Goal: Task Accomplishment & Management: Use online tool/utility

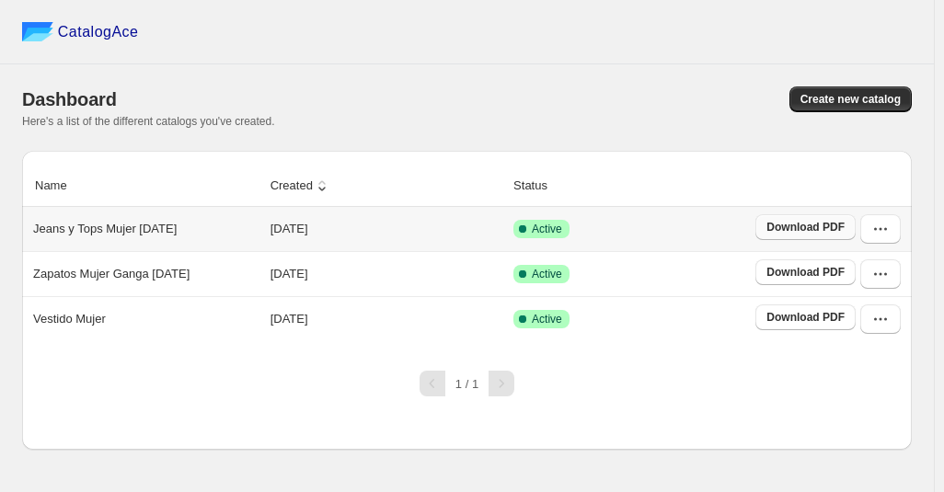
click at [794, 233] on span "Download PDF" at bounding box center [805, 227] width 78 height 15
click at [831, 98] on span "Create new catalog" at bounding box center [850, 99] width 100 height 15
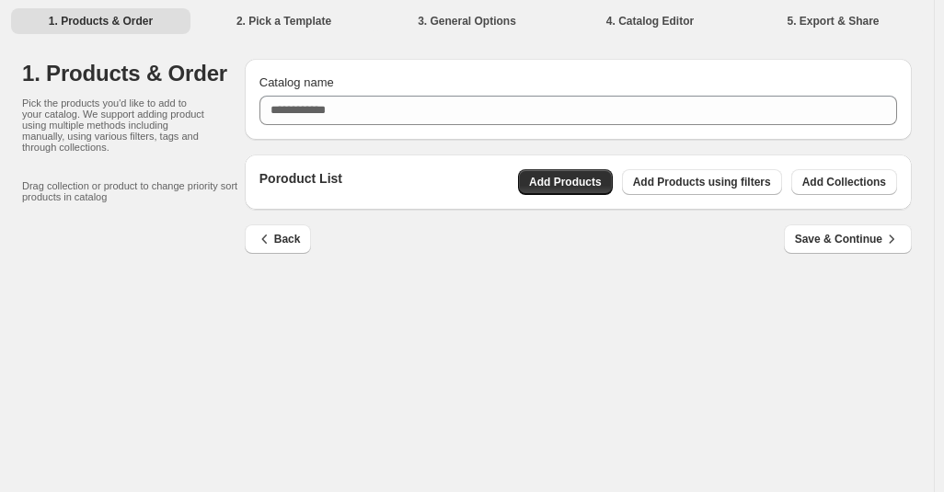
click at [379, 93] on div "Catalog name" at bounding box center [577, 100] width 637 height 52
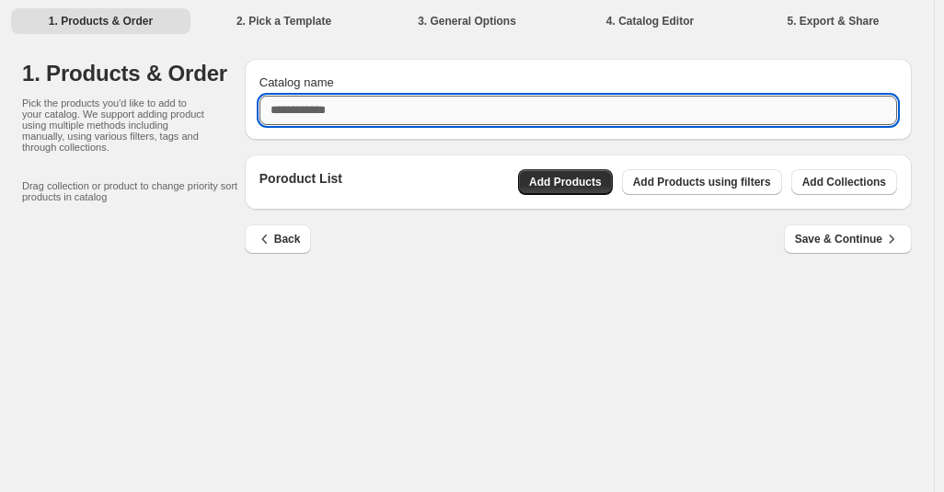
click at [367, 107] on input "Catalog name" at bounding box center [577, 110] width 637 height 29
type input "**********"
click at [822, 191] on button "Add Collections" at bounding box center [844, 182] width 106 height 26
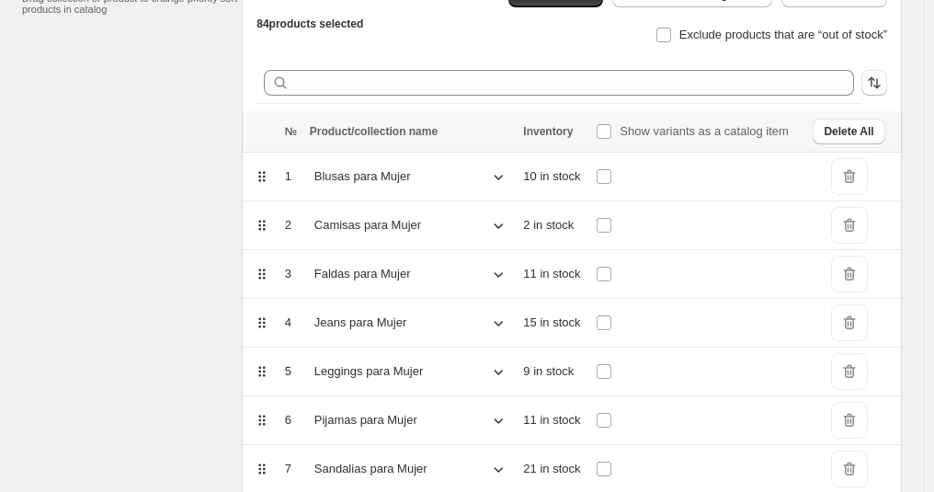
scroll to position [310, 0]
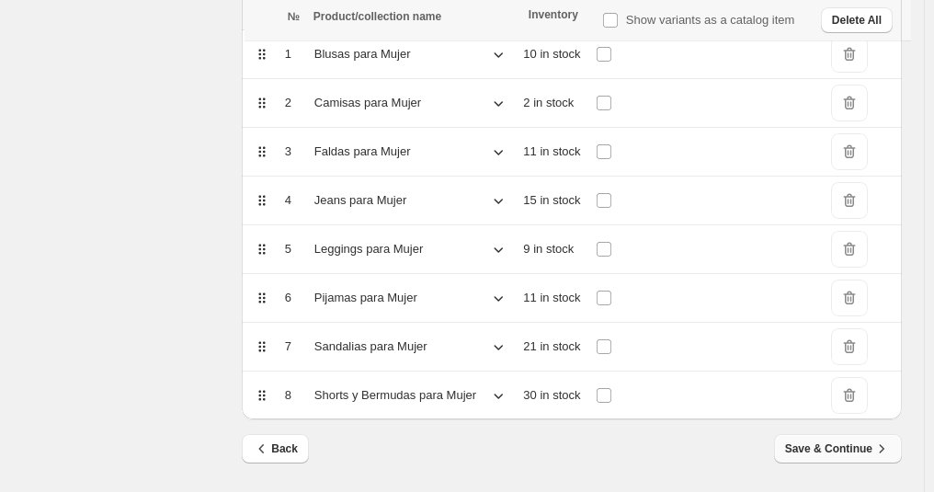
click at [805, 453] on span "Save & Continue" at bounding box center [838, 449] width 106 height 18
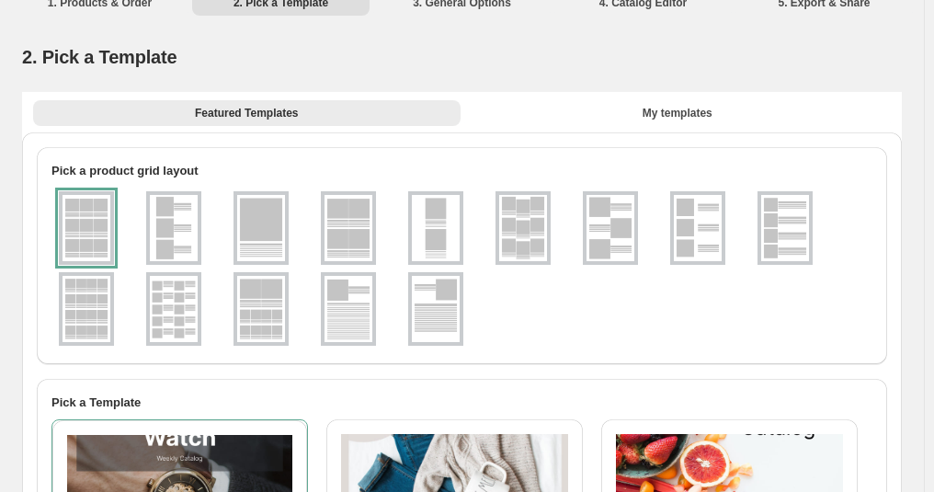
scroll to position [0, 0]
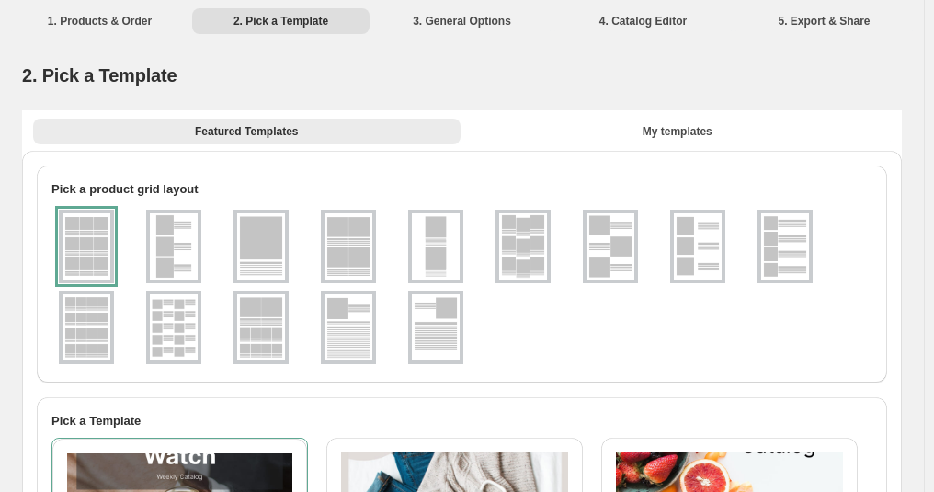
click at [102, 243] on div at bounding box center [86, 247] width 55 height 74
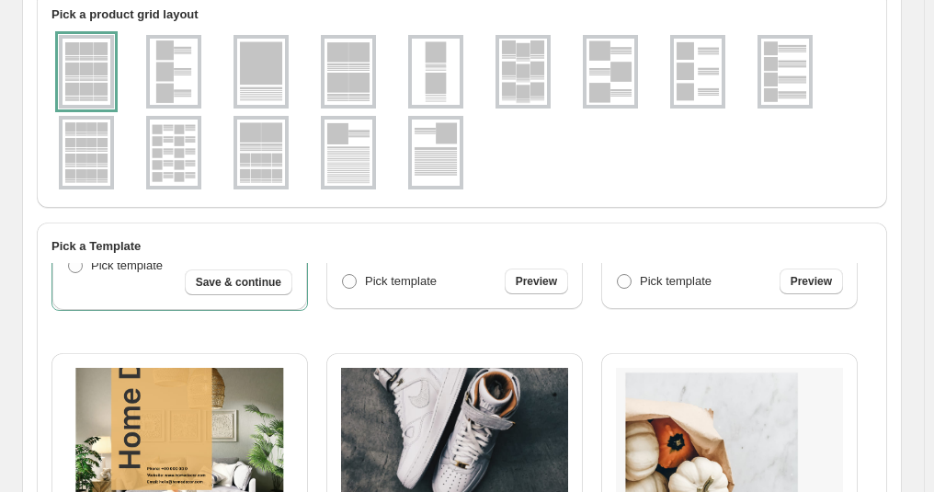
scroll to position [136, 0]
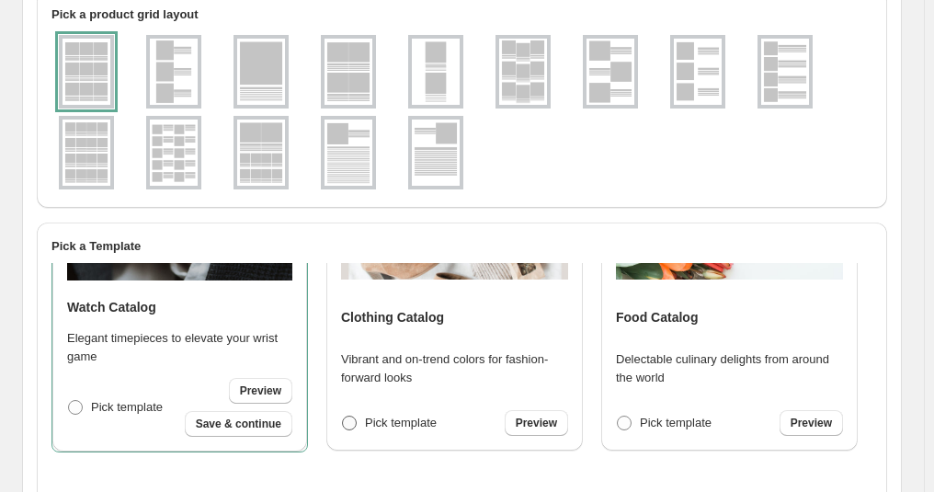
click at [352, 430] on label "Pick template" at bounding box center [389, 423] width 96 height 26
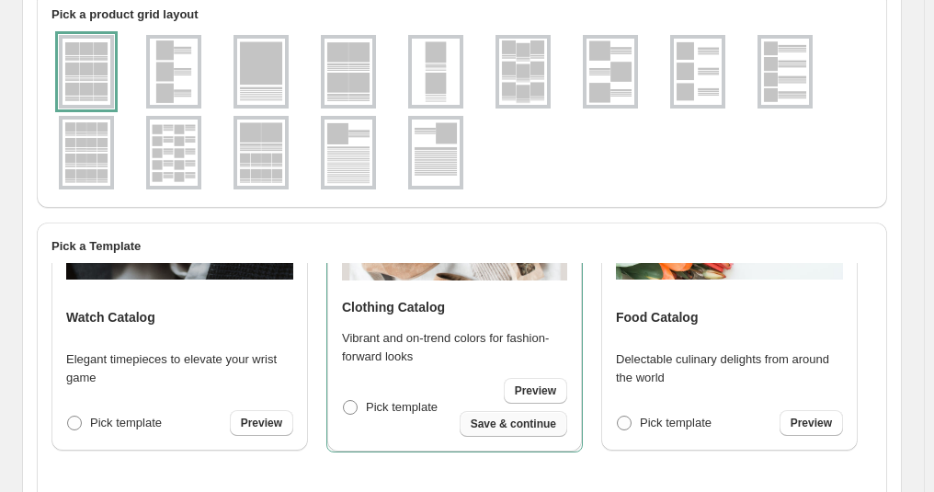
click at [513, 428] on span "Save & continue" at bounding box center [514, 424] width 86 height 15
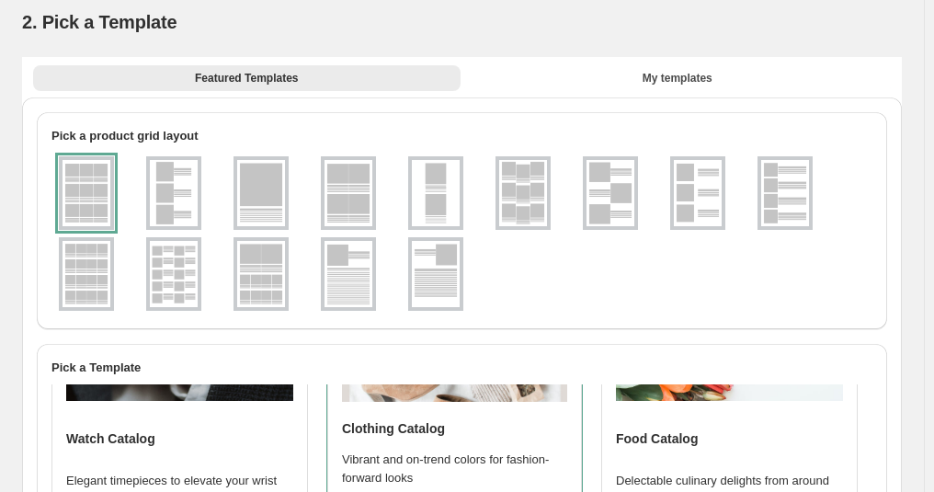
select select "**********"
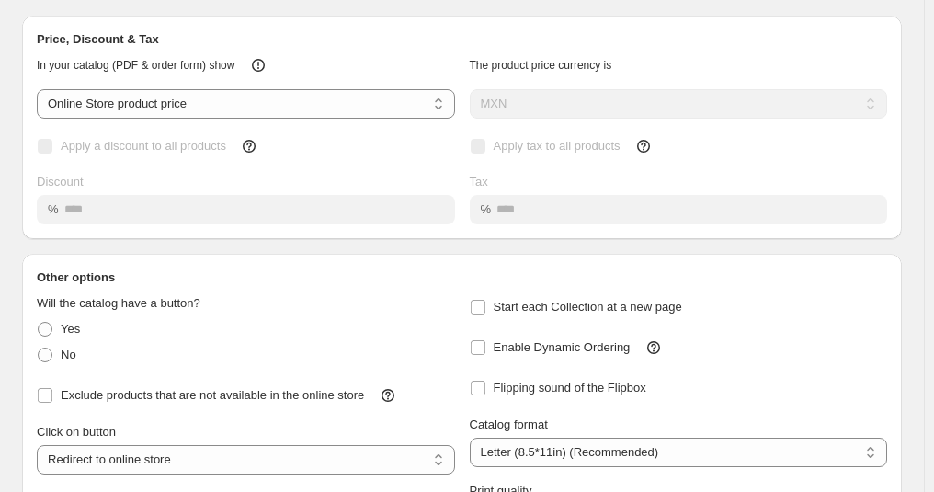
scroll to position [267, 0]
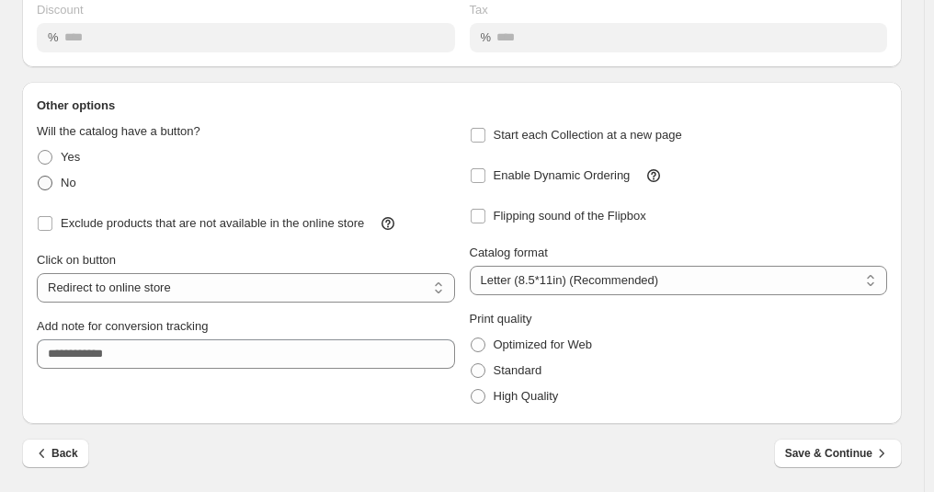
click at [41, 187] on span at bounding box center [45, 183] width 15 height 15
select select "**********"
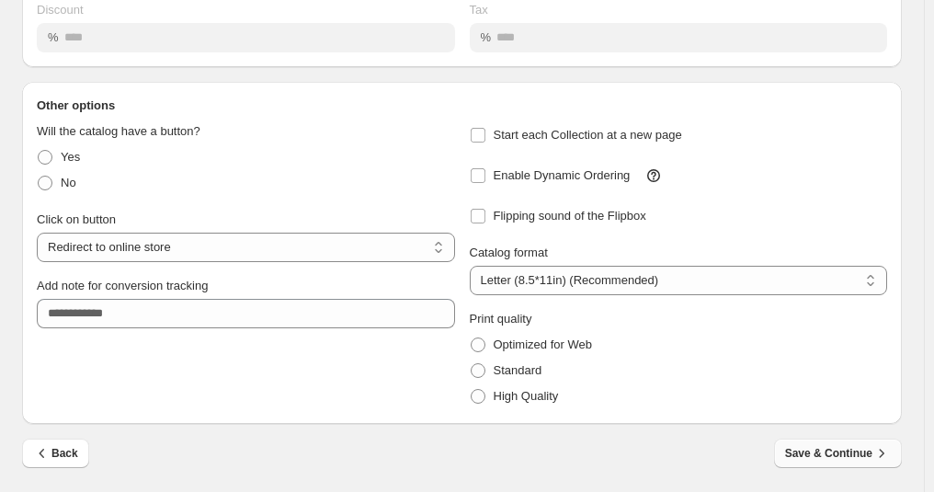
click at [811, 461] on span "Save & Continue" at bounding box center [838, 453] width 106 height 18
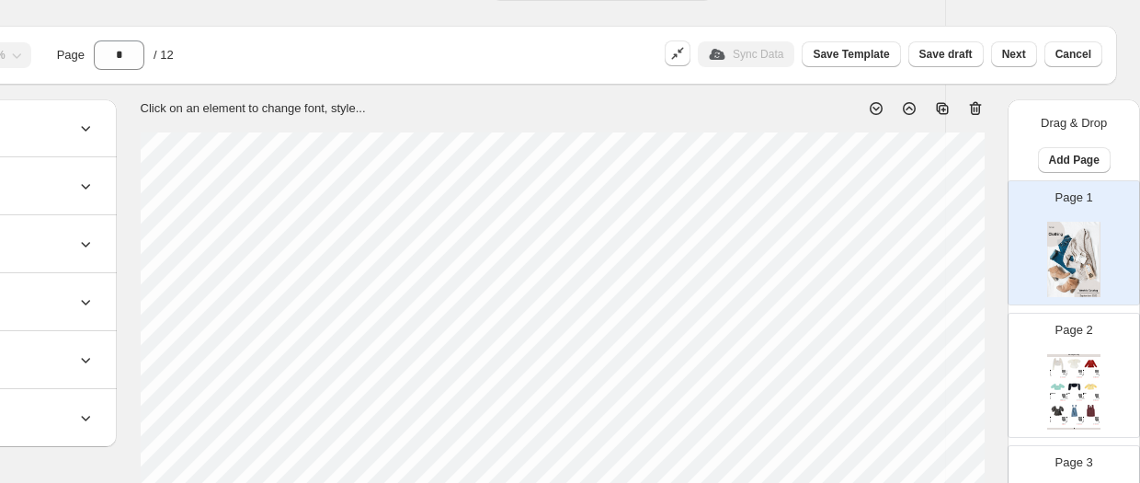
scroll to position [0, 185]
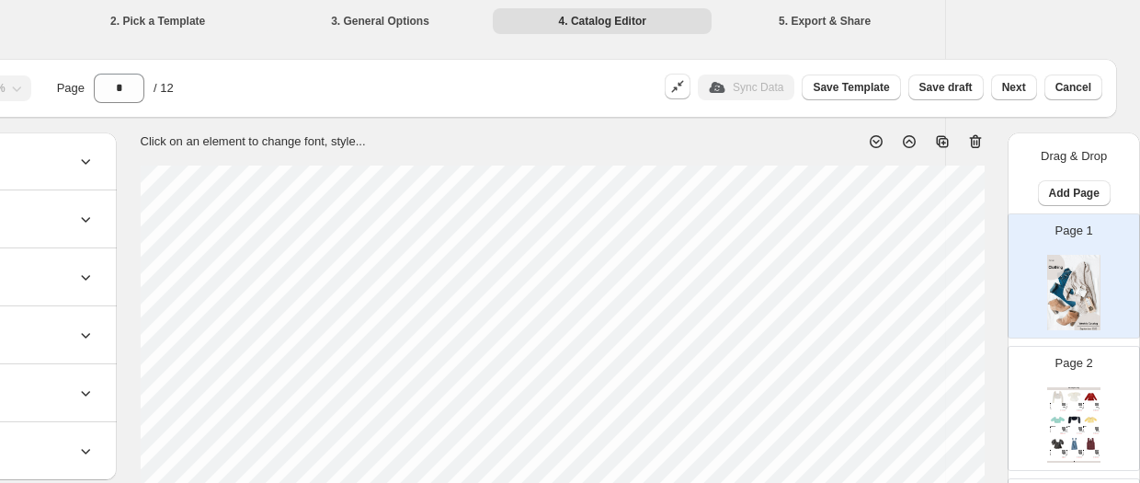
click at [943, 142] on icon at bounding box center [976, 141] width 18 height 18
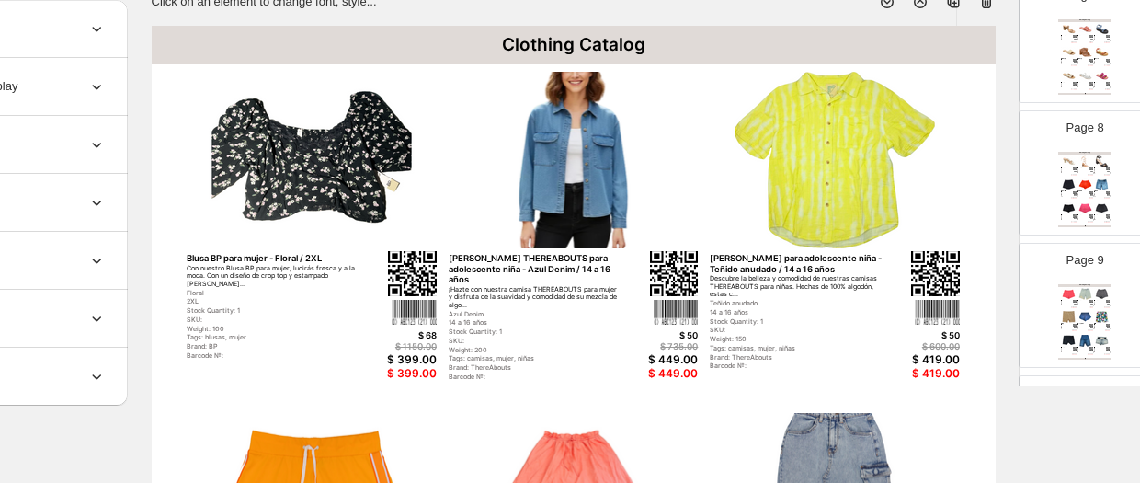
scroll to position [1181, 0]
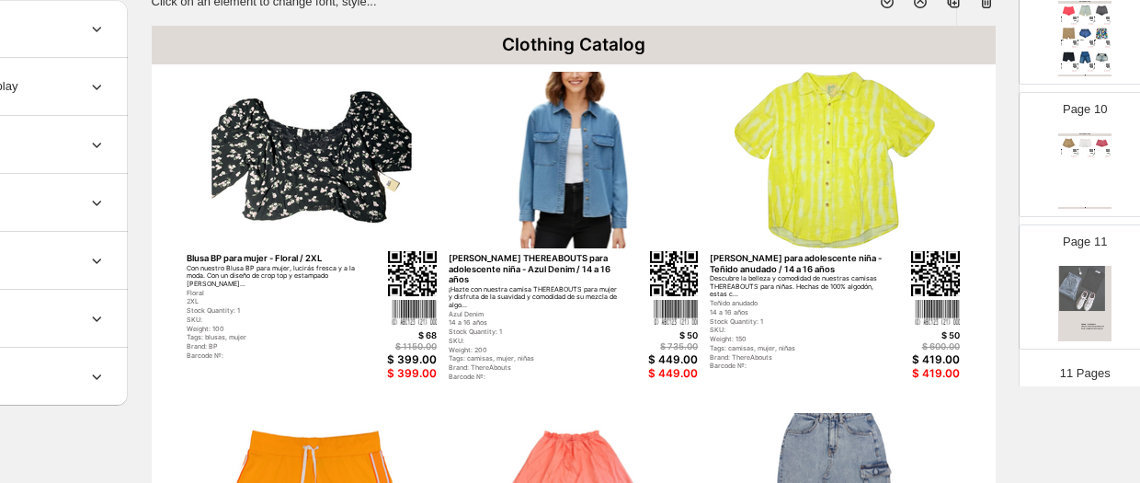
click at [943, 305] on div "Page 11" at bounding box center [1085, 286] width 131 height 123
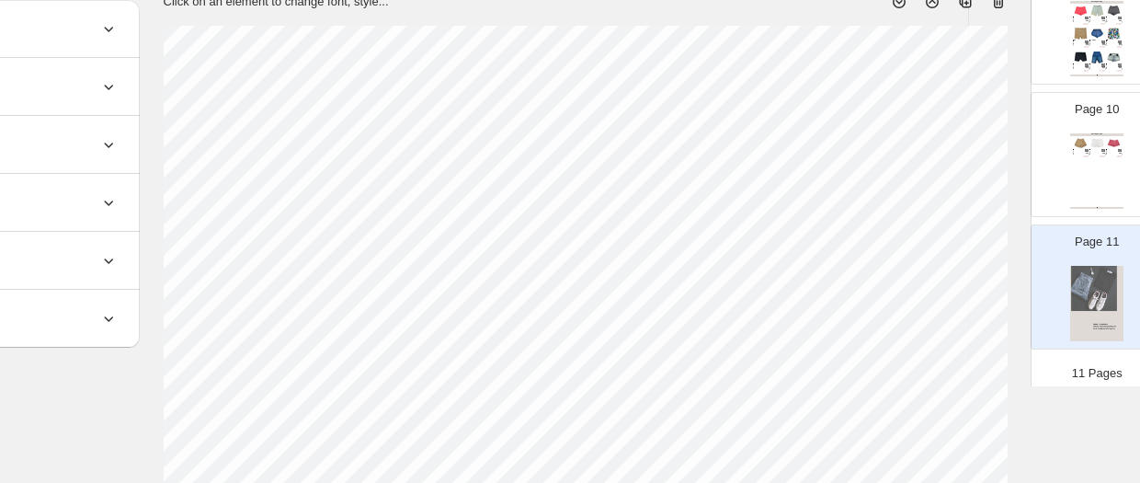
click at [943, 3] on icon at bounding box center [997, 3] width 2 height 6
type input "**"
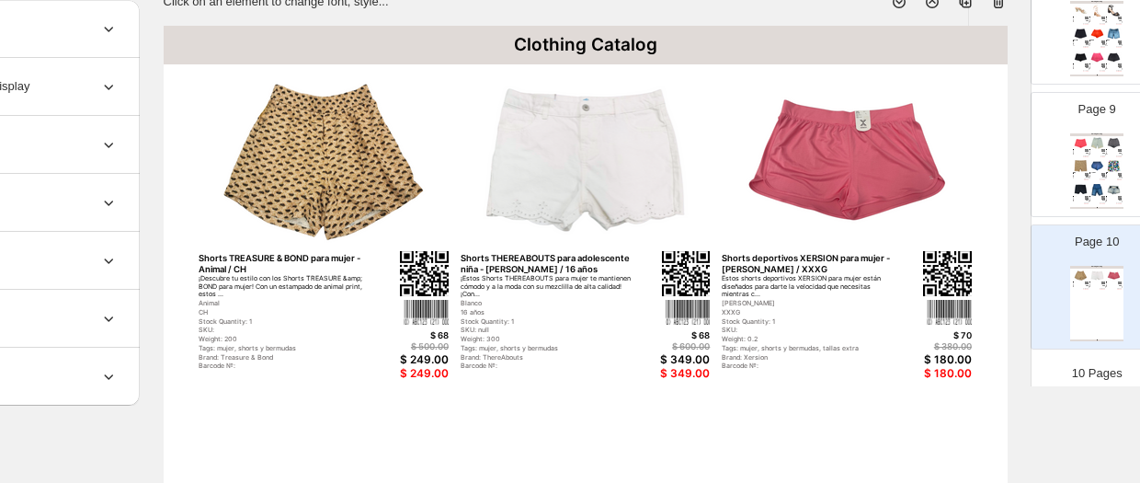
scroll to position [140, 0]
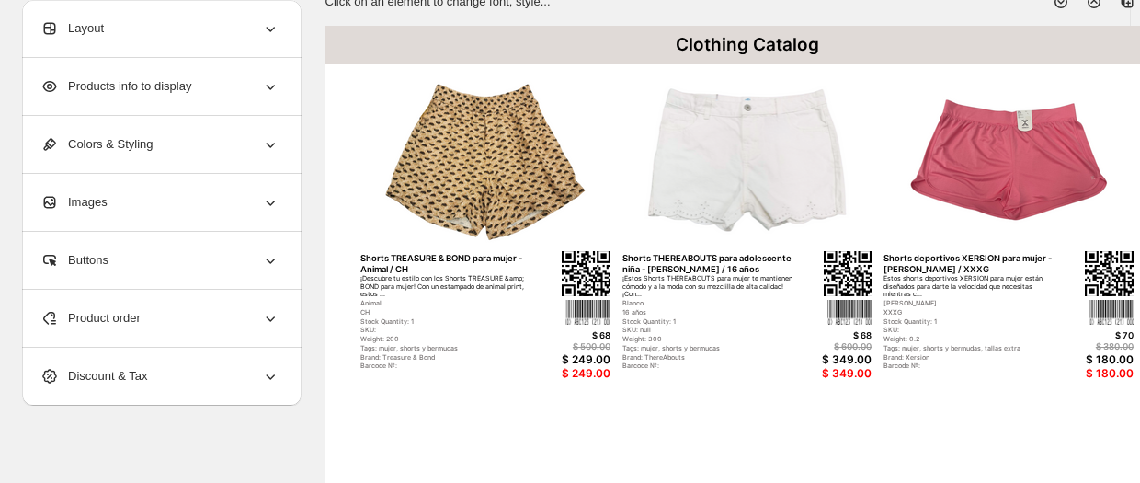
click at [229, 74] on div "Products info to display" at bounding box center [159, 86] width 239 height 57
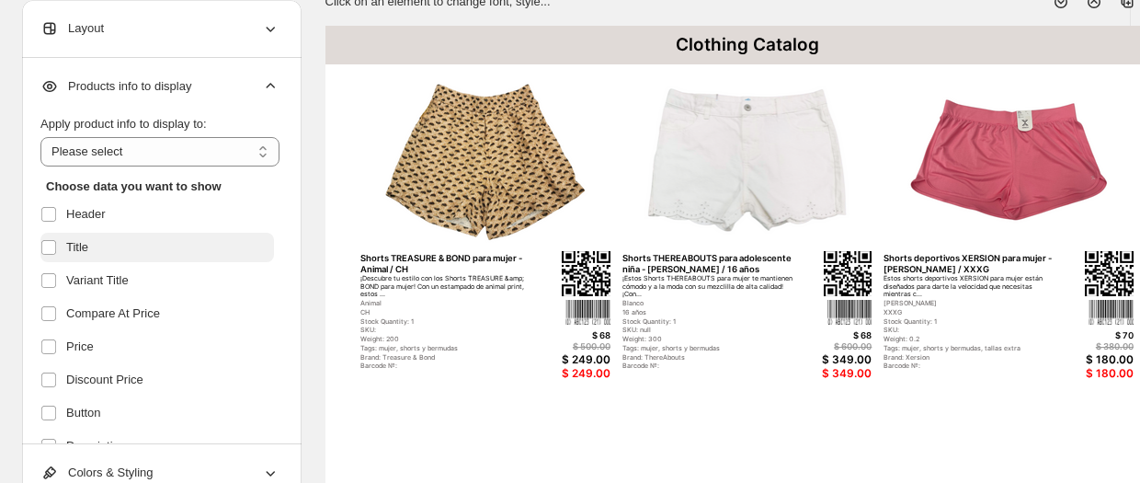
scroll to position [22, 0]
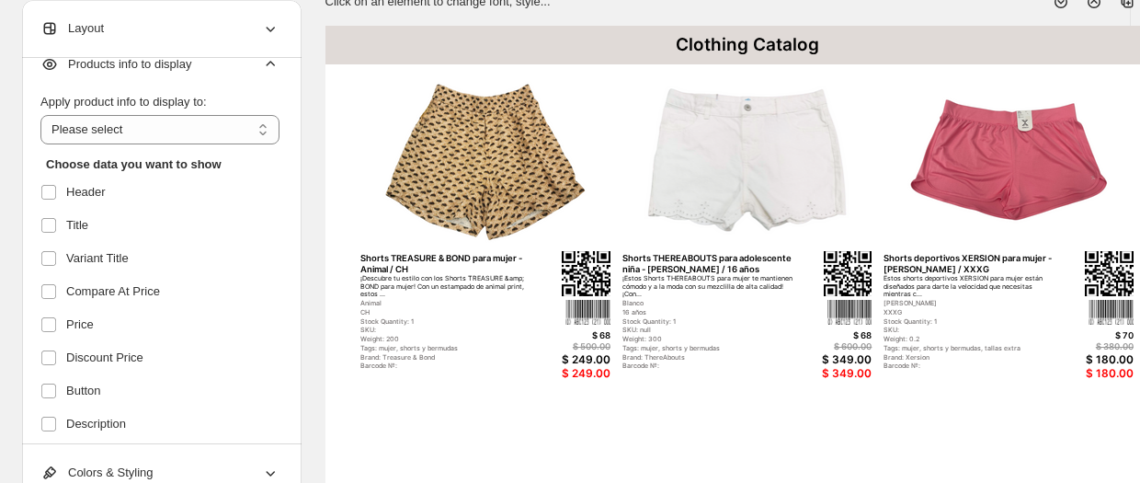
click at [272, 70] on icon at bounding box center [270, 64] width 18 height 18
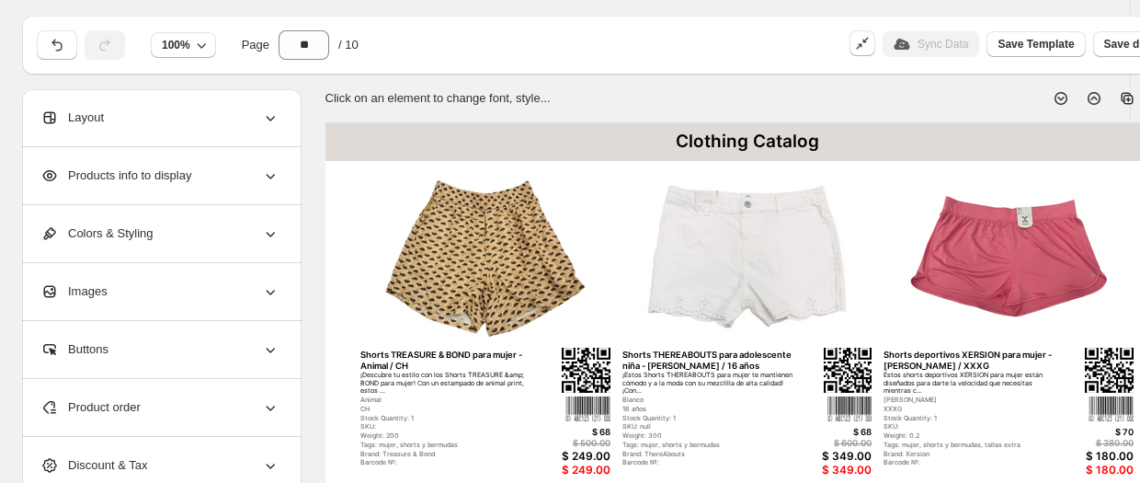
scroll to position [44, 0]
click at [269, 120] on icon at bounding box center [270, 117] width 18 height 18
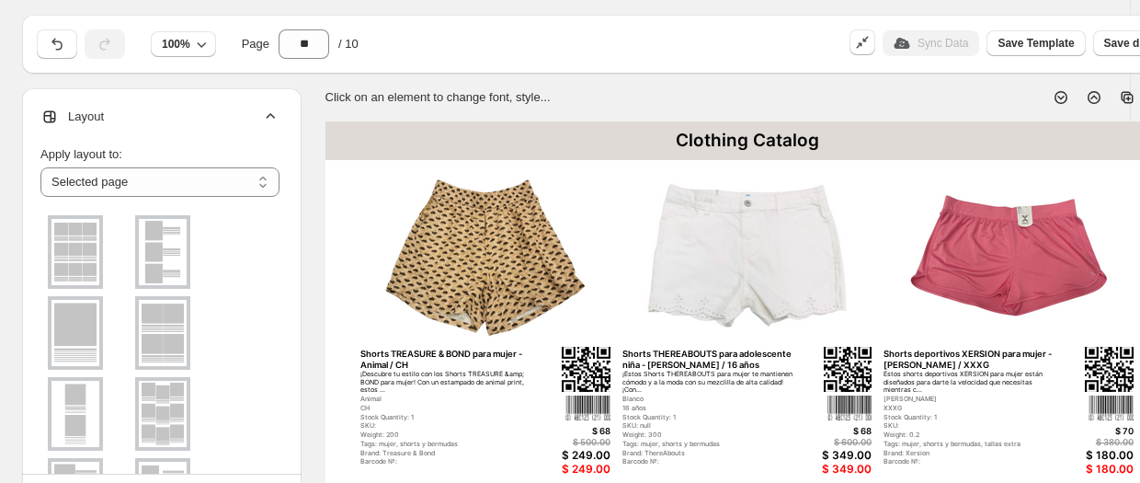
click at [275, 119] on icon at bounding box center [270, 117] width 18 height 18
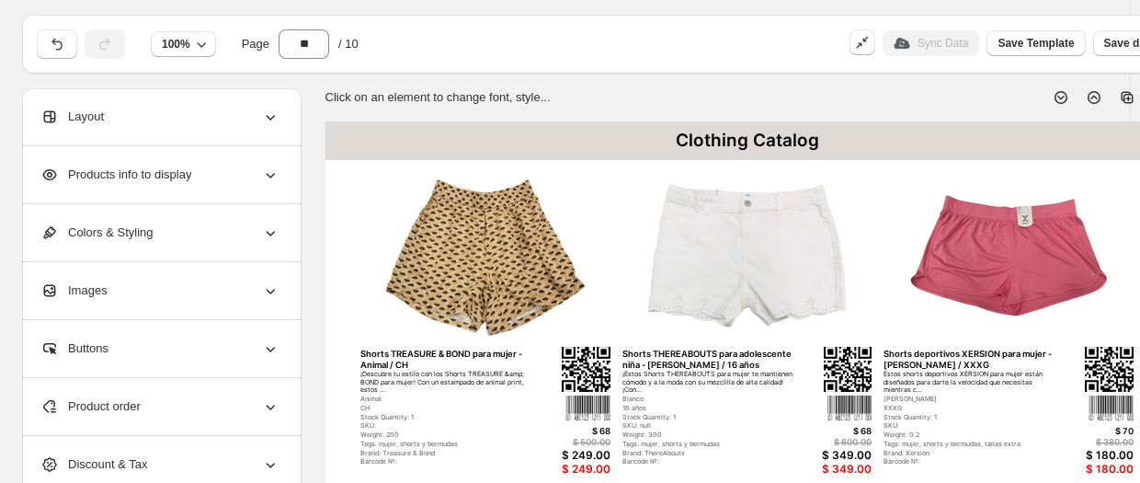
click at [264, 174] on icon at bounding box center [270, 175] width 18 height 18
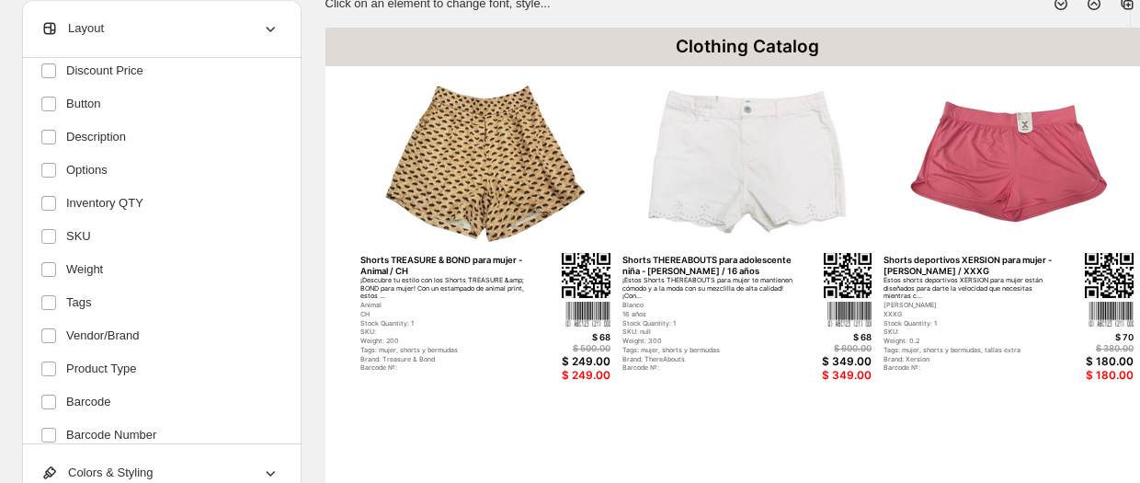
scroll to position [118, 0]
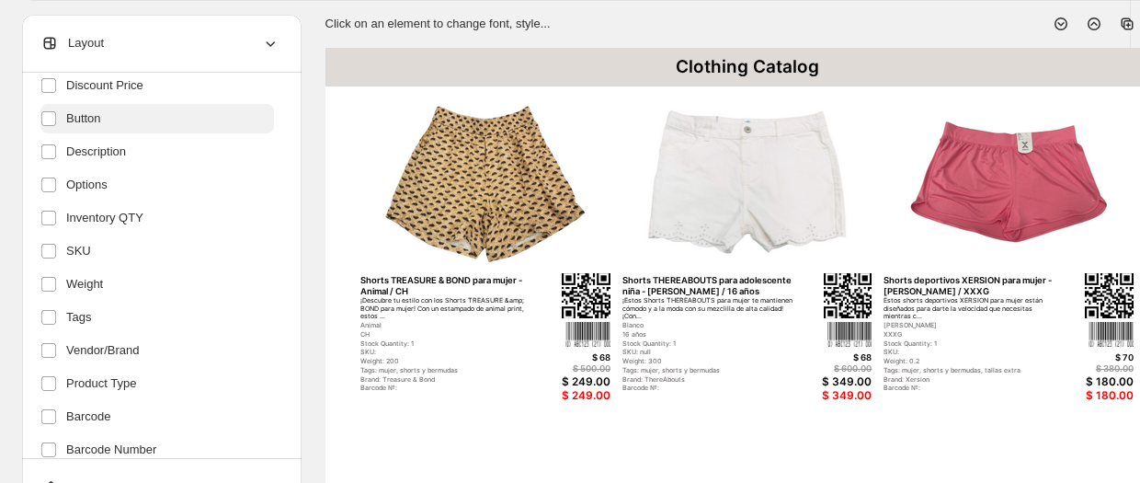
click at [74, 121] on span "Button" at bounding box center [83, 118] width 35 height 18
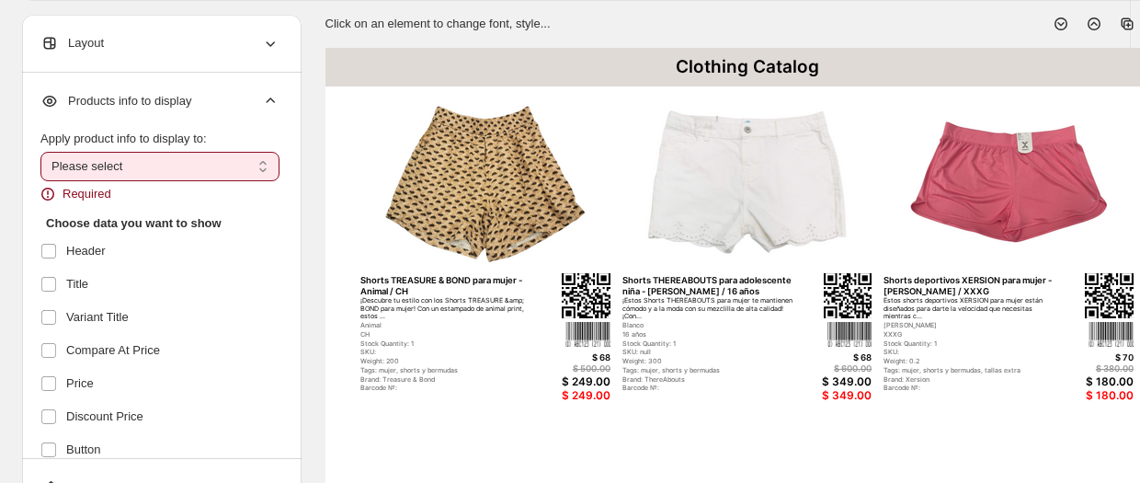
click at [97, 166] on select "**********" at bounding box center [159, 166] width 239 height 29
select select "*********"
click at [40, 152] on select "**********" at bounding box center [159, 166] width 239 height 29
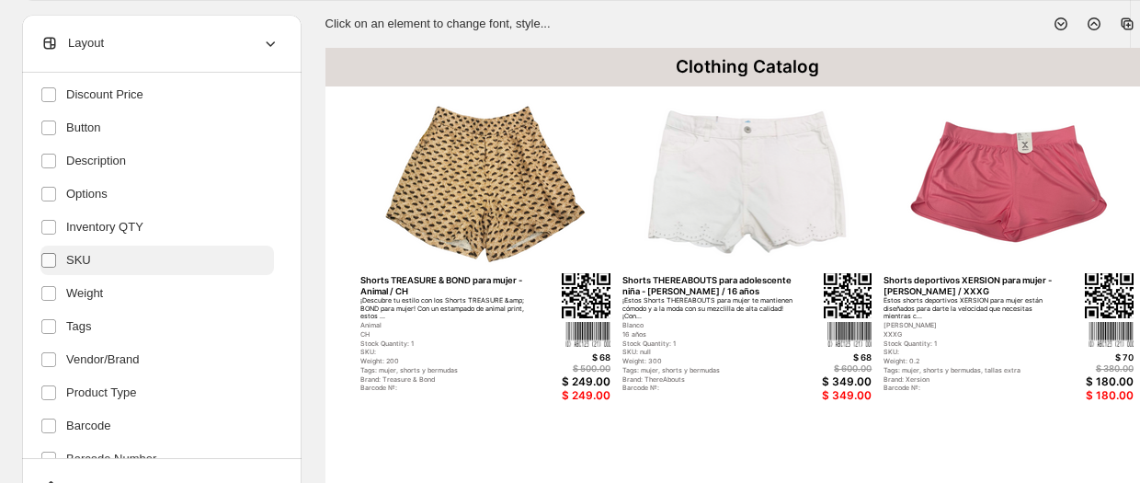
scroll to position [302, 0]
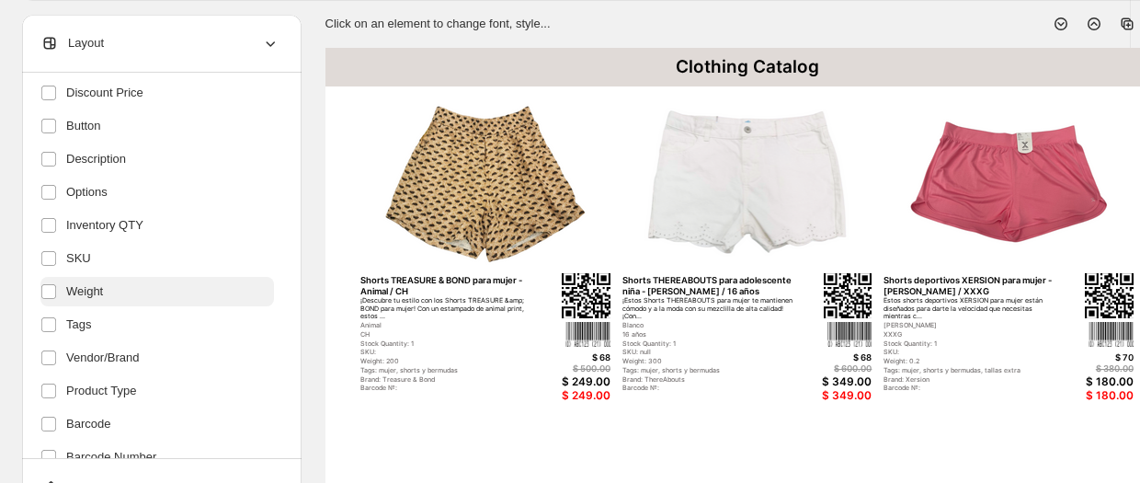
click at [52, 303] on label "Weight" at bounding box center [157, 291] width 234 height 29
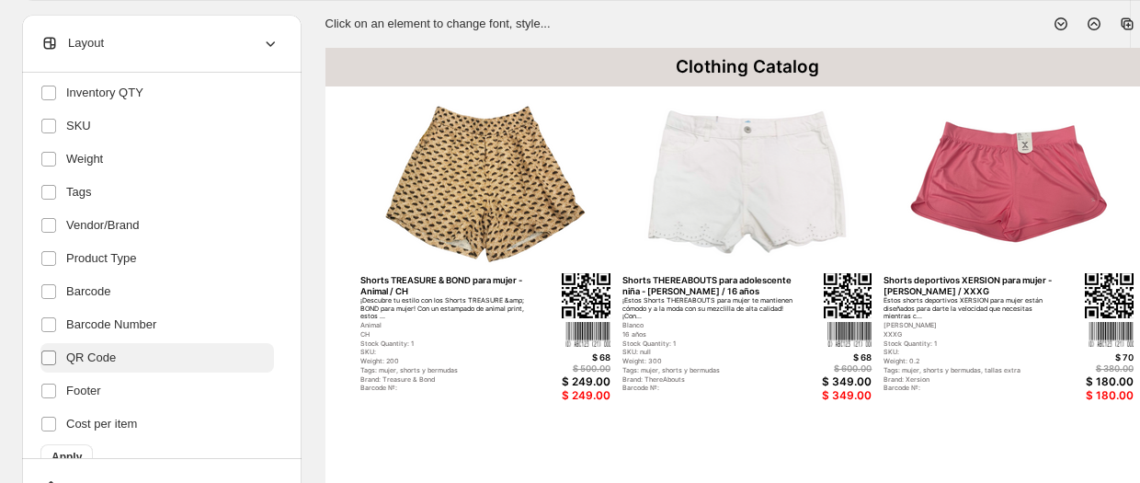
scroll to position [456, 0]
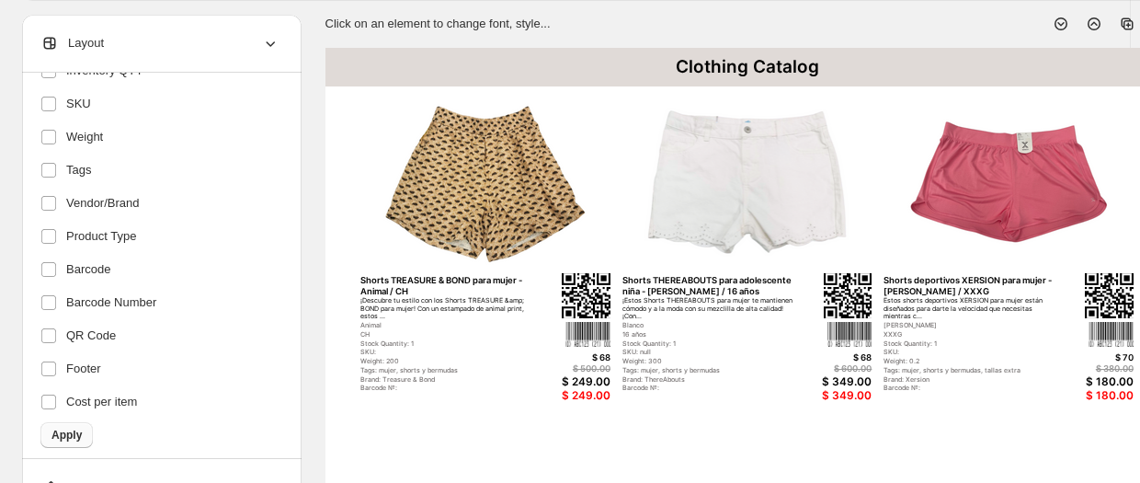
click at [70, 435] on span "Apply" at bounding box center [67, 435] width 30 height 15
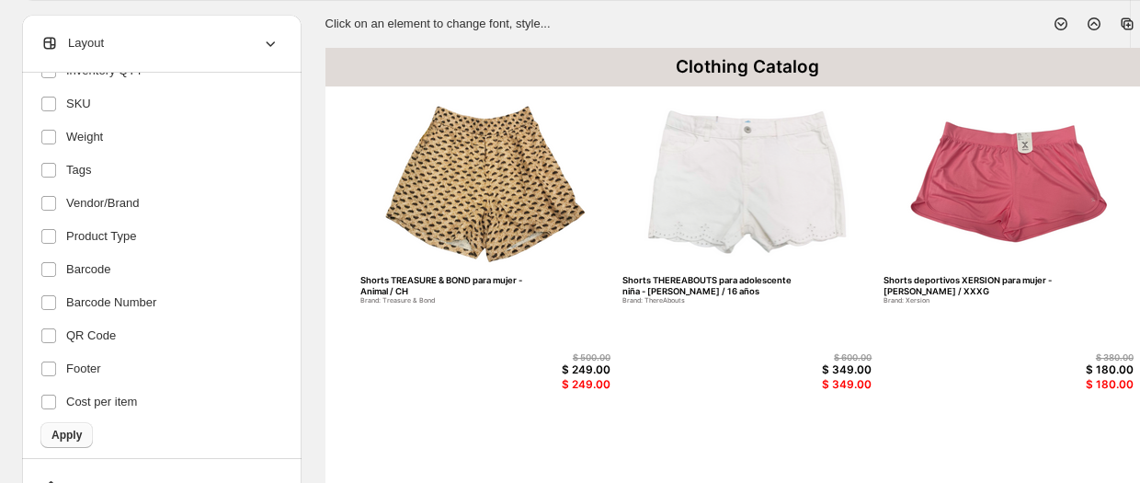
click at [70, 429] on span "Apply" at bounding box center [67, 435] width 30 height 15
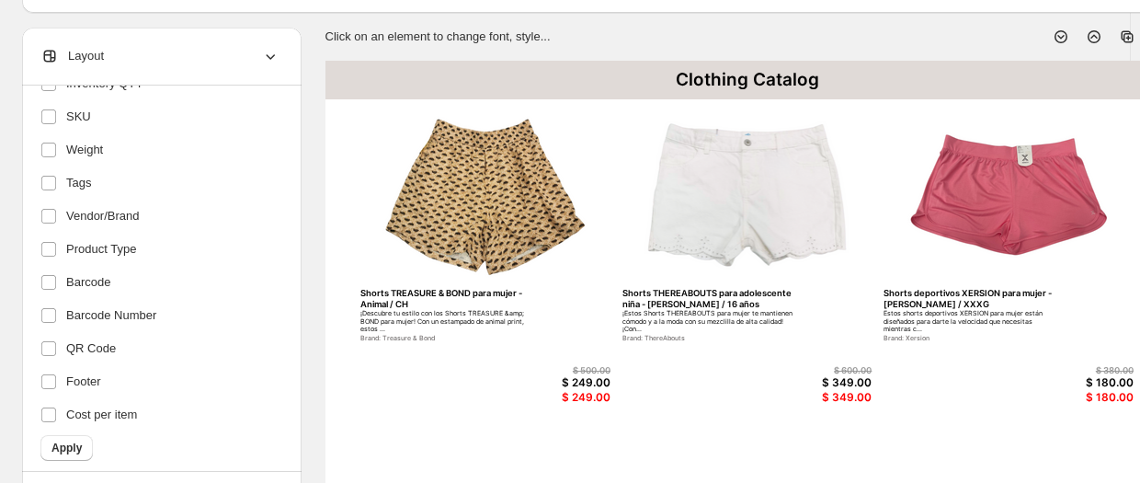
scroll to position [99, 0]
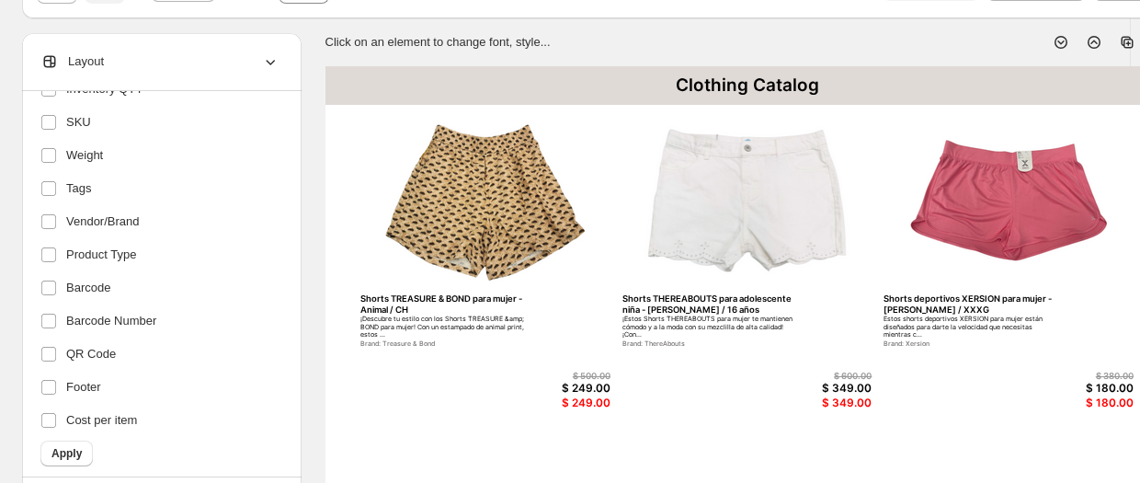
click at [271, 62] on icon at bounding box center [270, 61] width 18 height 18
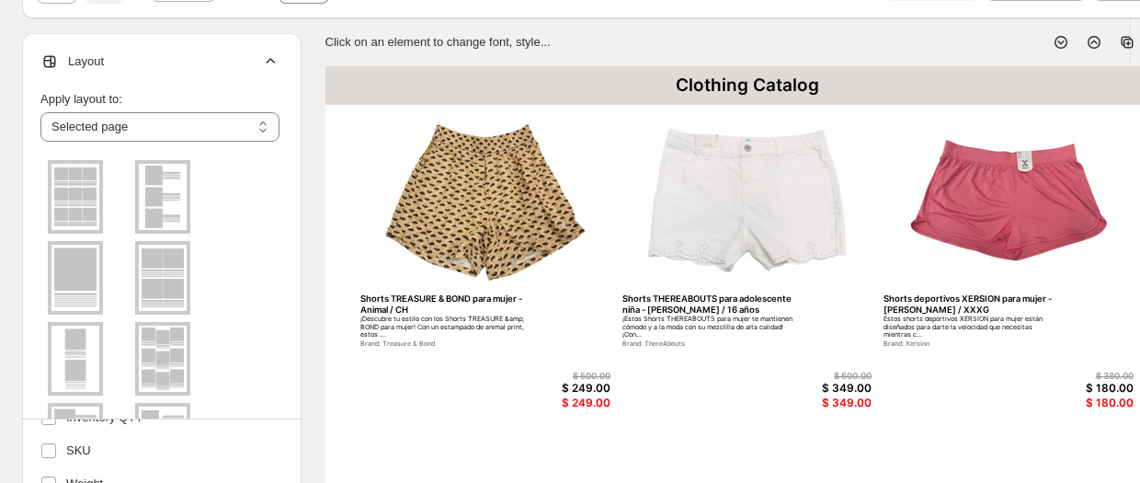
click at [271, 62] on icon at bounding box center [270, 61] width 18 height 18
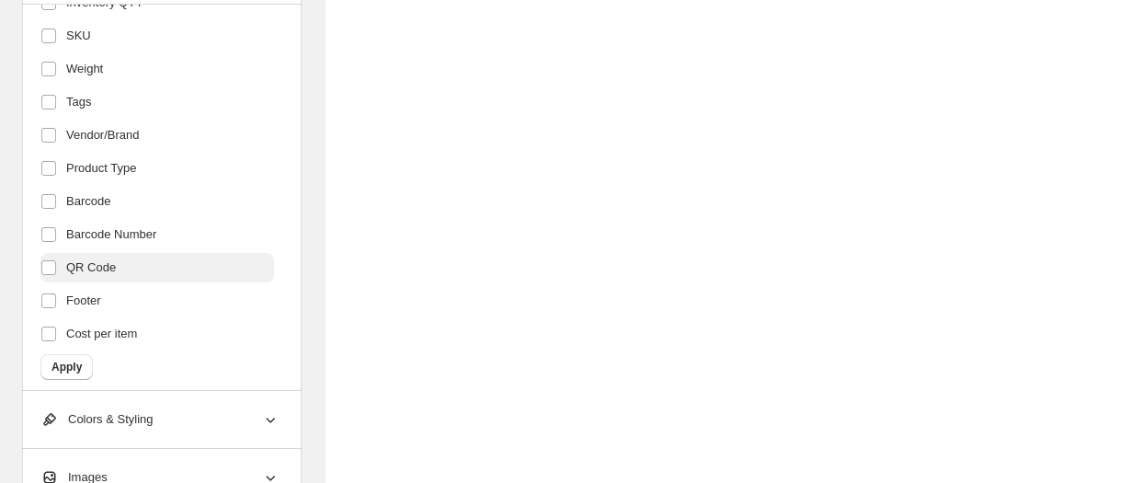
scroll to position [607, 0]
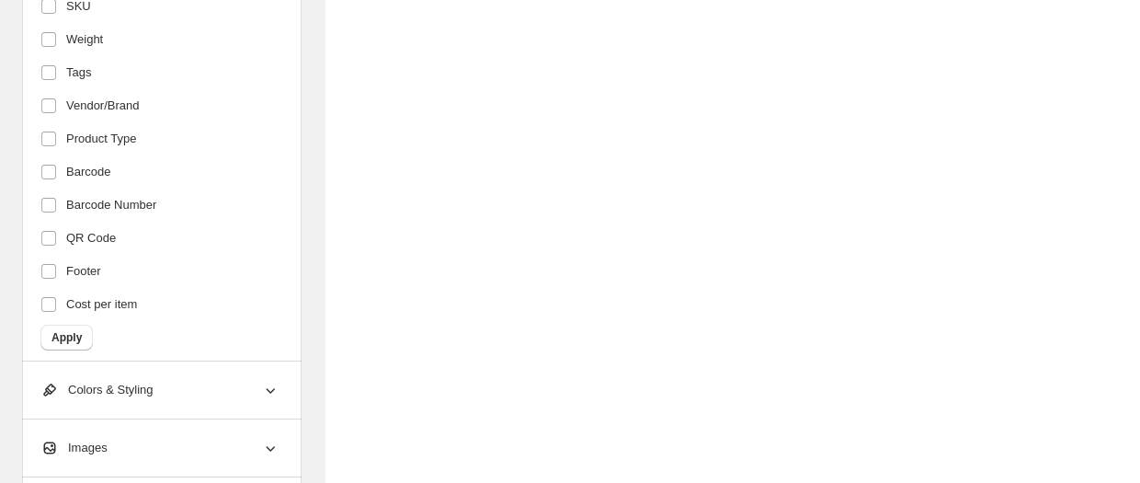
click at [265, 397] on icon at bounding box center [270, 390] width 18 height 18
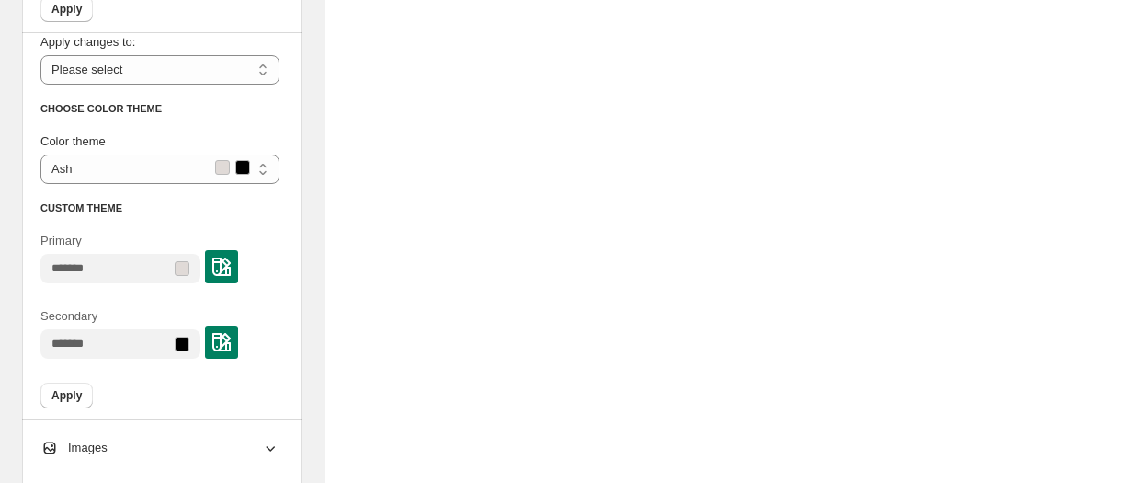
scroll to position [0, 0]
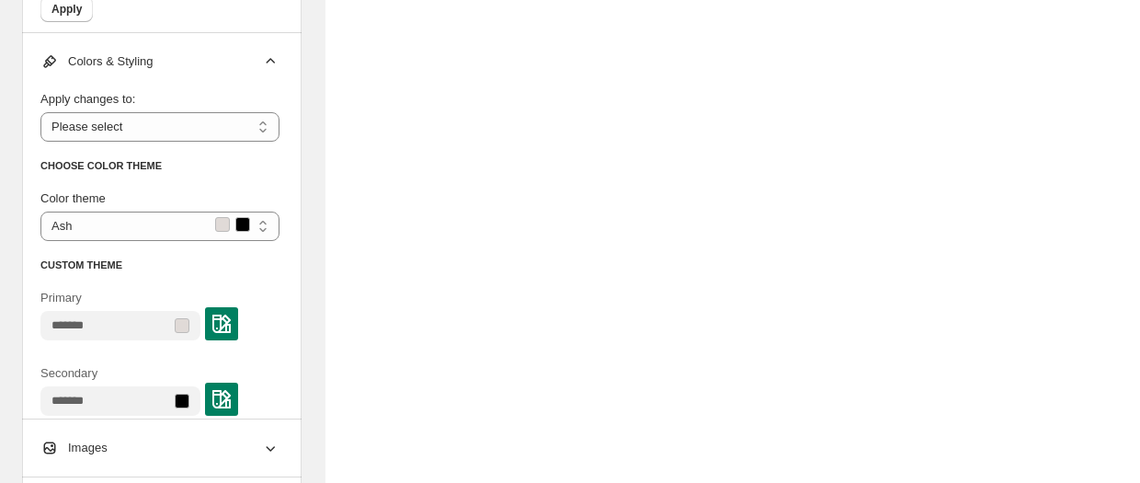
click at [268, 52] on icon at bounding box center [270, 61] width 18 height 18
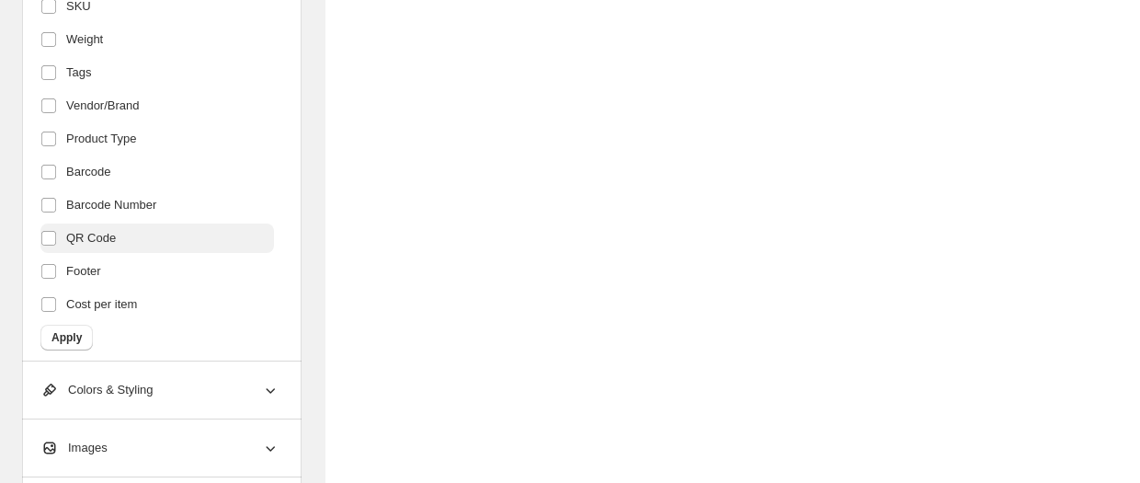
scroll to position [456, 0]
click at [269, 453] on icon at bounding box center [270, 448] width 18 height 18
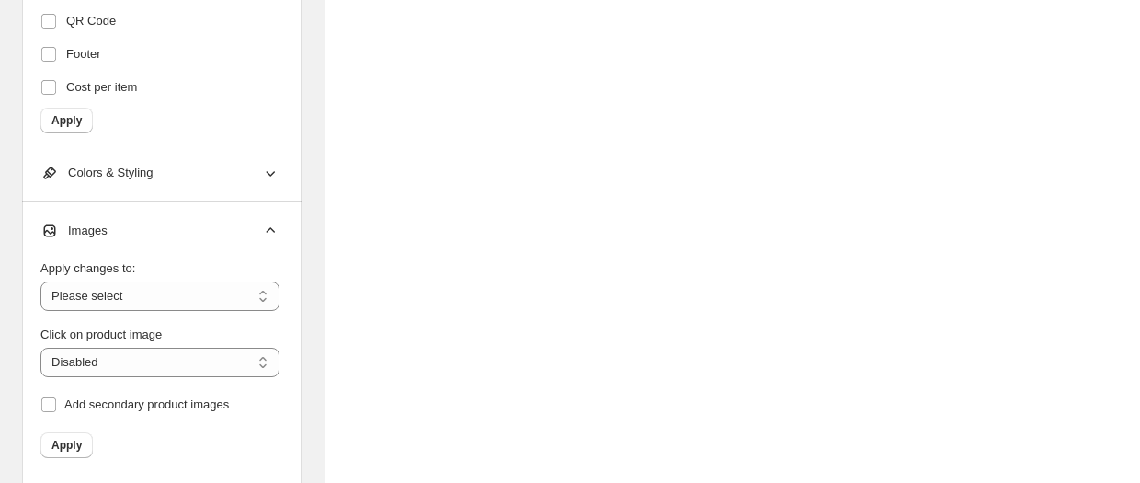
click at [272, 222] on icon at bounding box center [270, 231] width 18 height 18
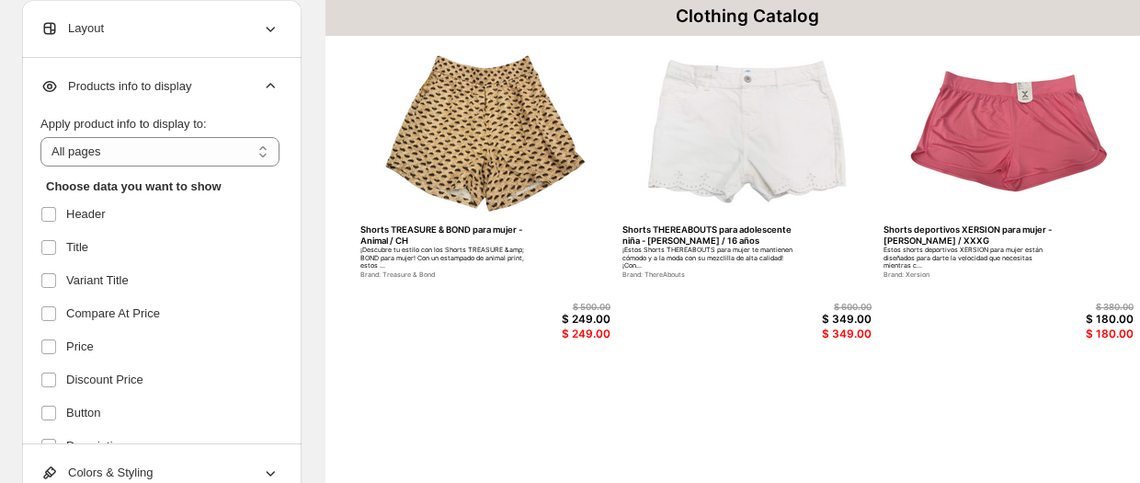
scroll to position [74, 0]
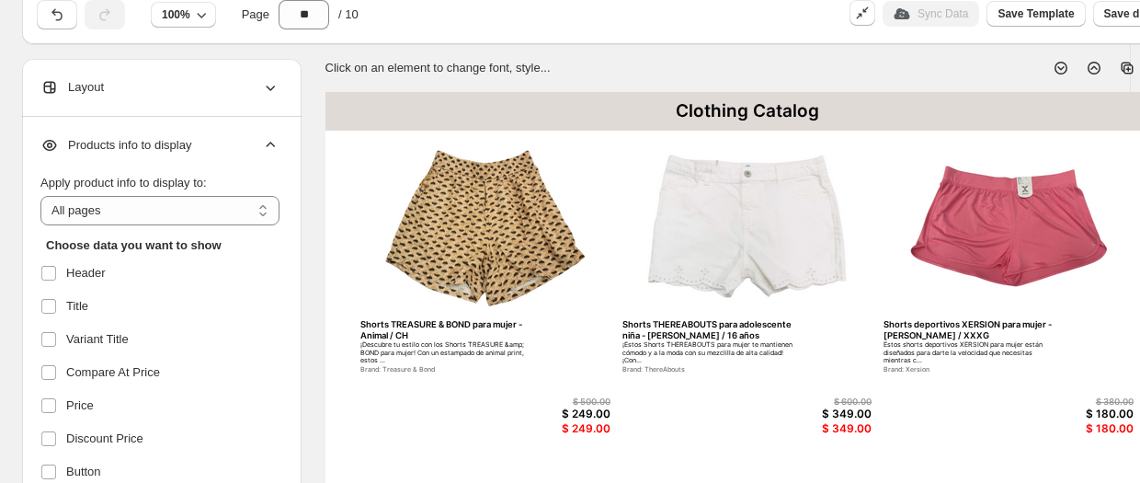
click at [709, 119] on div "Clothing Catalog" at bounding box center [748, 111] width 844 height 39
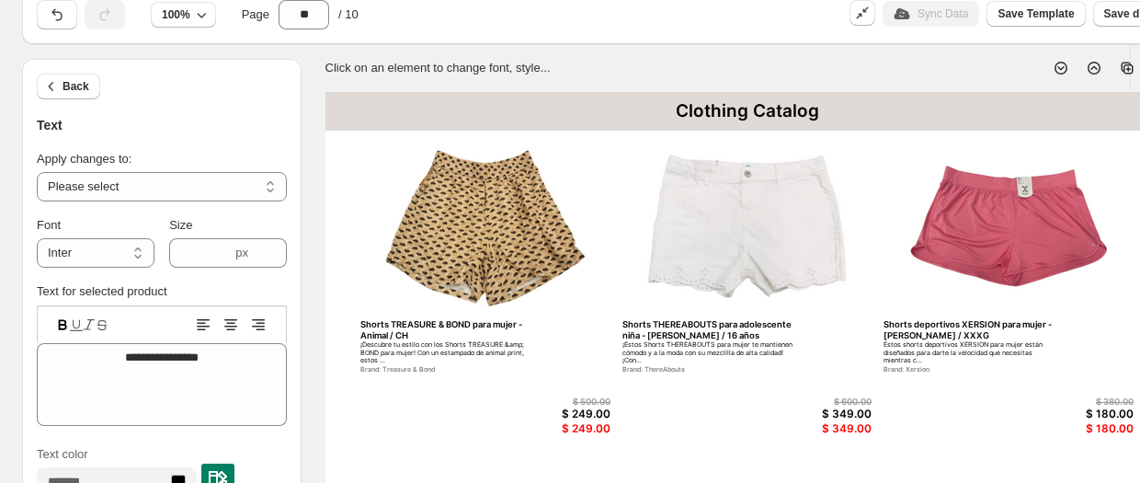
click at [710, 110] on div "Clothing Catalog" at bounding box center [748, 111] width 844 height 39
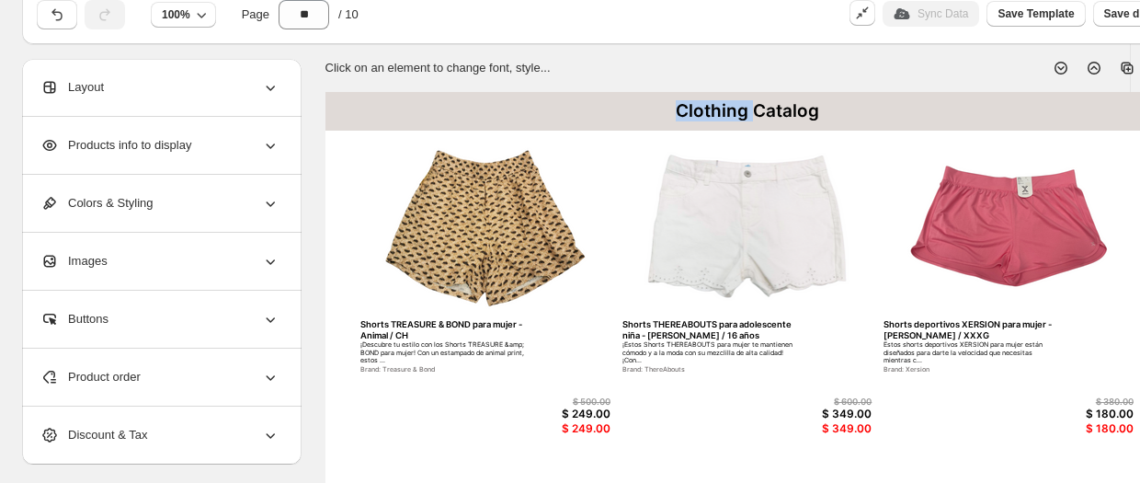
click at [710, 110] on div "Clothing Catalog" at bounding box center [748, 111] width 844 height 39
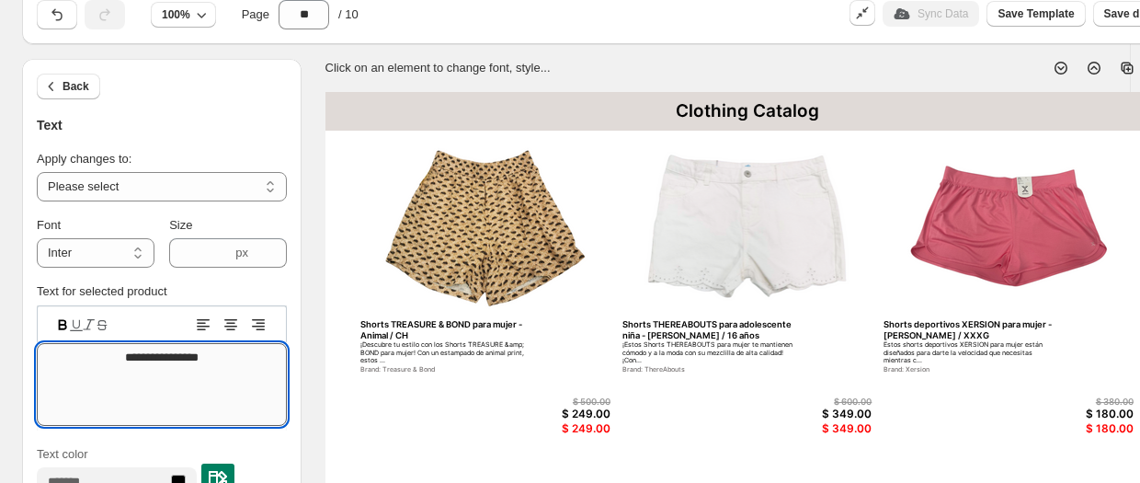
click at [210, 354] on textarea "**********" at bounding box center [162, 384] width 250 height 83
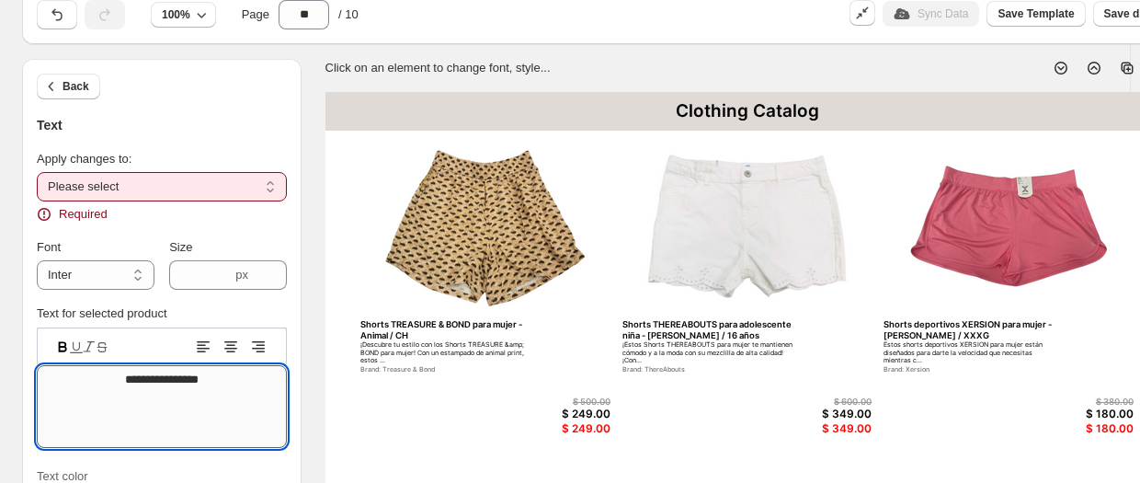
type textarea "**********"
click at [160, 197] on select "**********" at bounding box center [162, 186] width 250 height 29
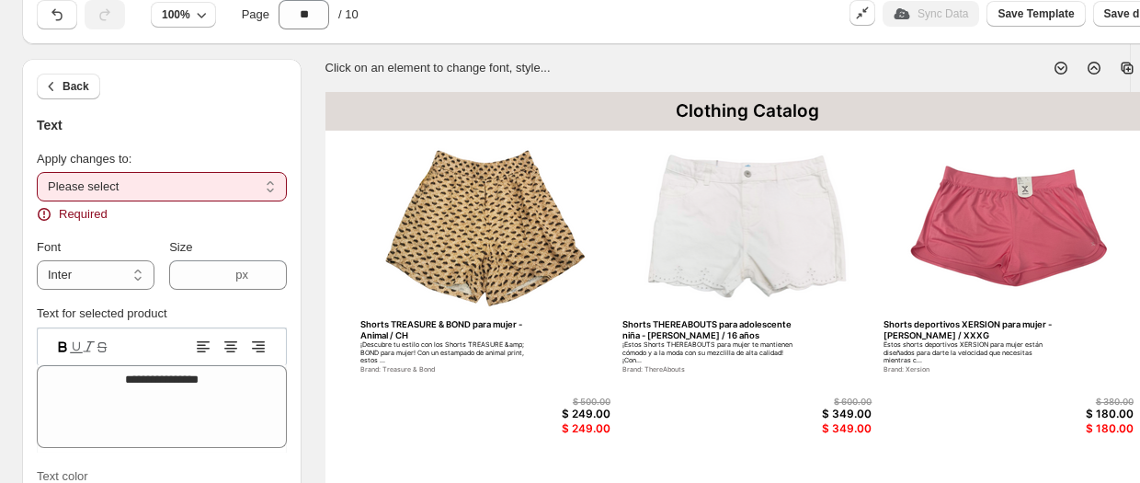
select select "**********"
click at [37, 172] on select "**********" at bounding box center [162, 186] width 250 height 29
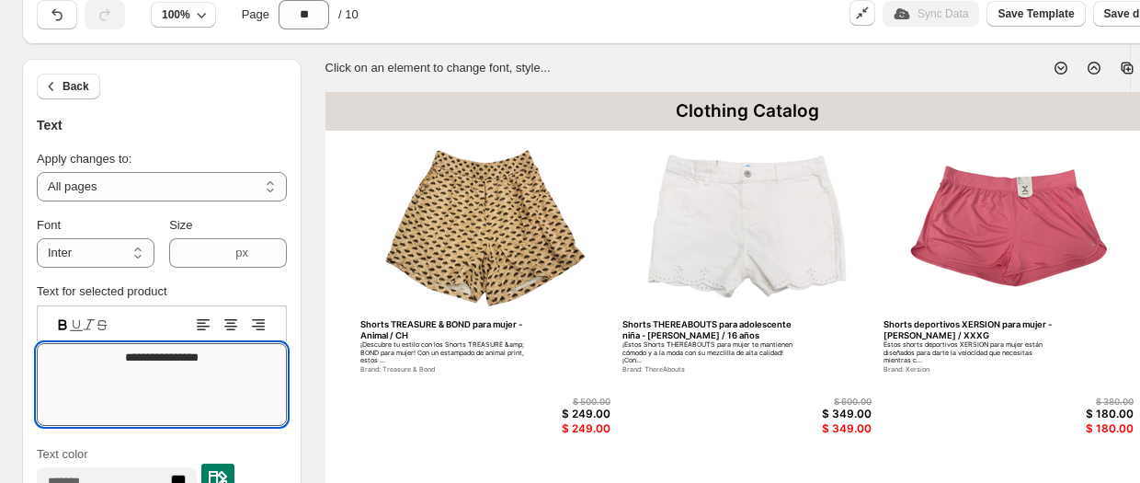
click at [186, 362] on textarea "**********" at bounding box center [162, 384] width 250 height 83
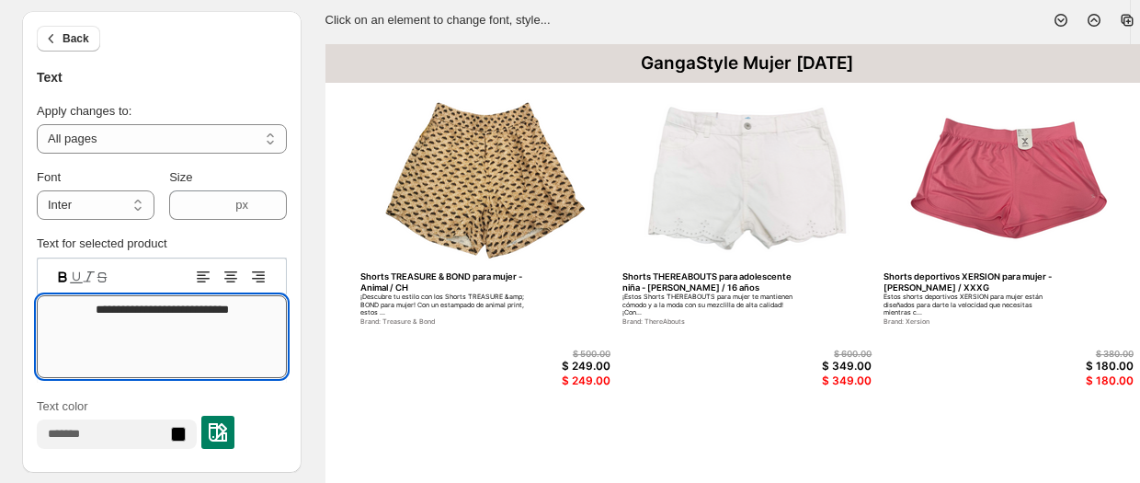
scroll to position [0, 0]
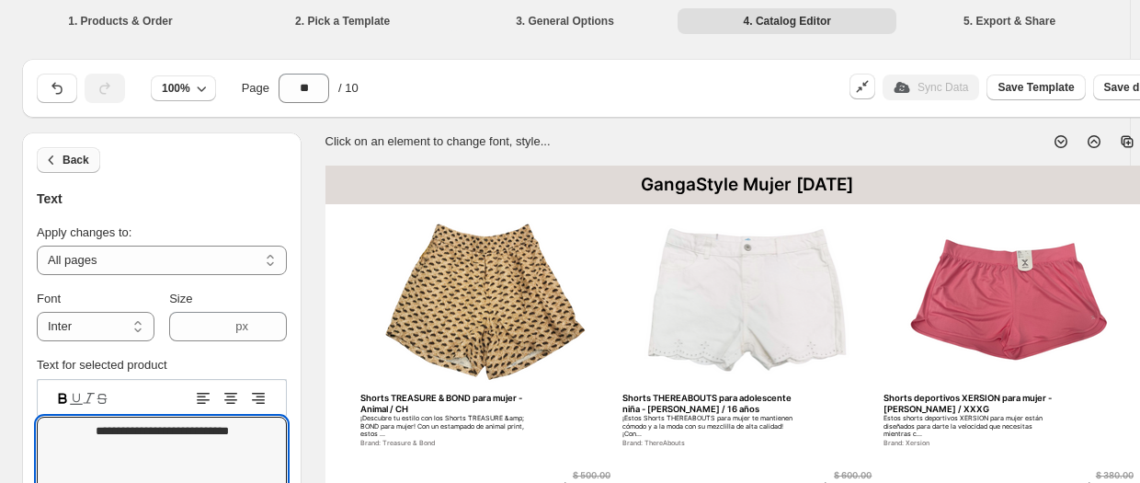
type textarea "**********"
click at [77, 166] on span "Back" at bounding box center [76, 160] width 27 height 15
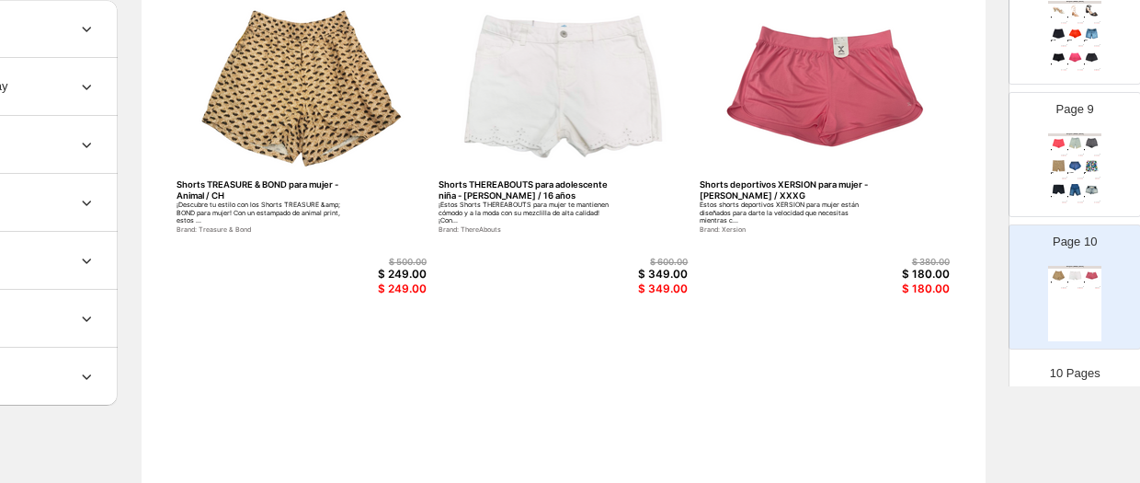
scroll to position [213, 184]
click at [943, 167] on img at bounding box center [1076, 166] width 16 height 12
type input "*"
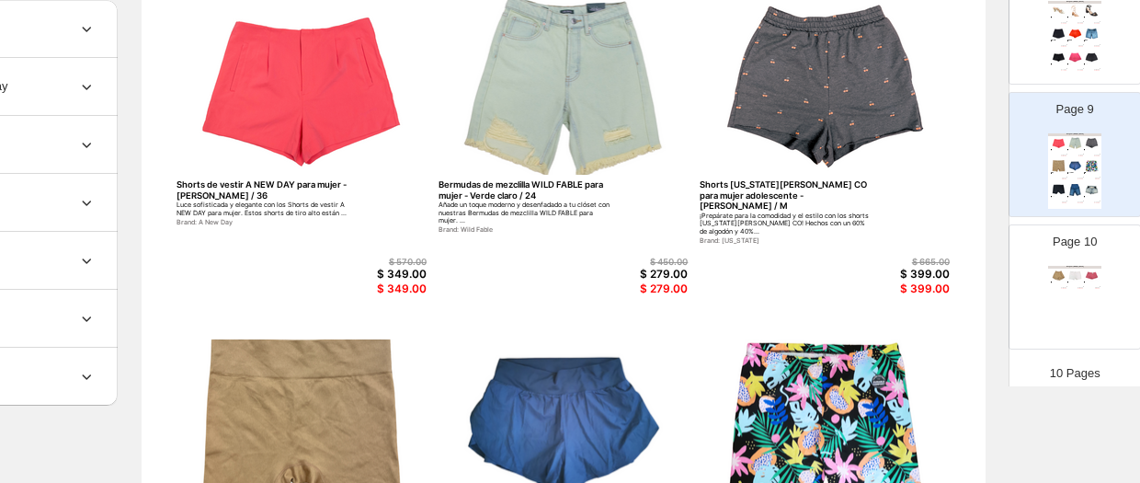
scroll to position [213, 0]
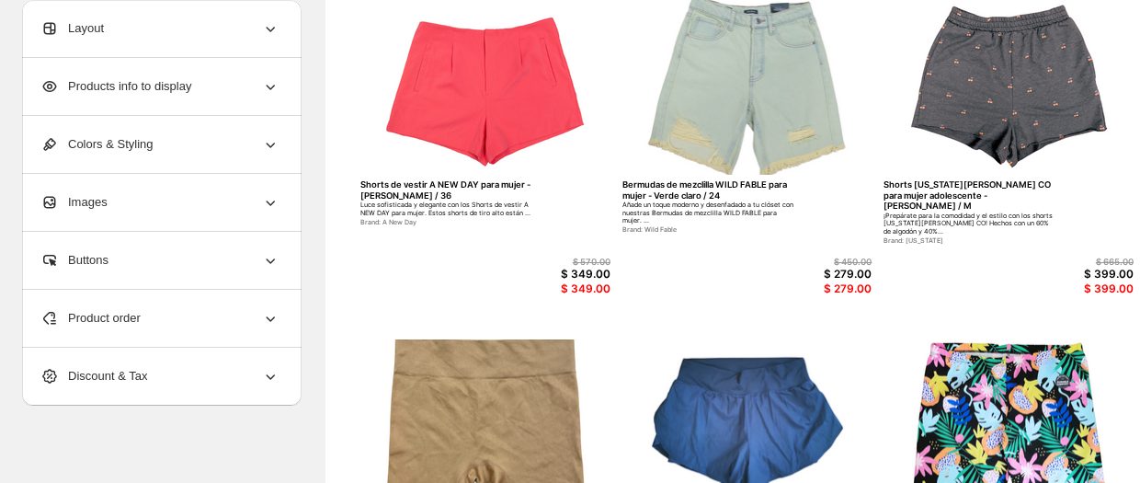
click at [268, 81] on icon at bounding box center [270, 86] width 18 height 18
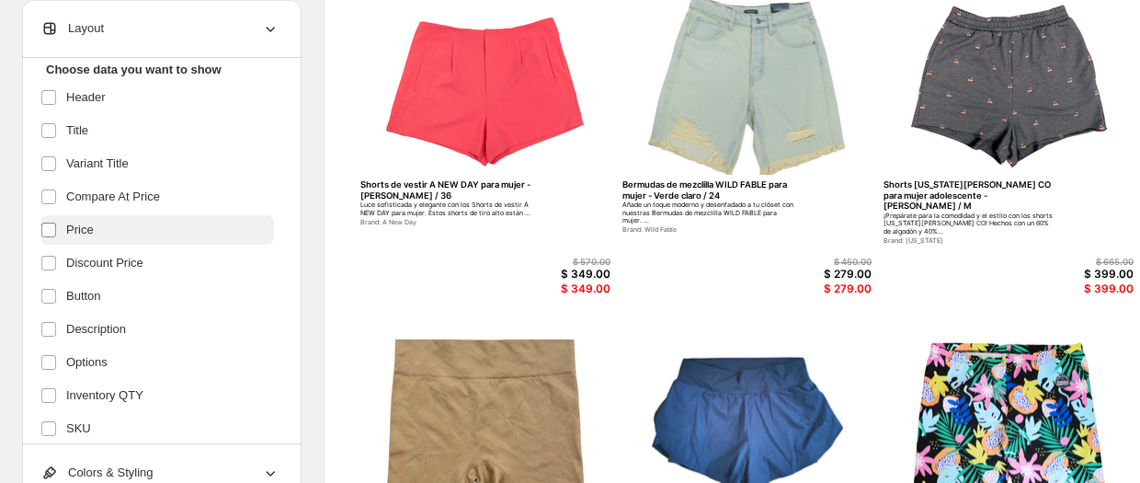
scroll to position [0, 0]
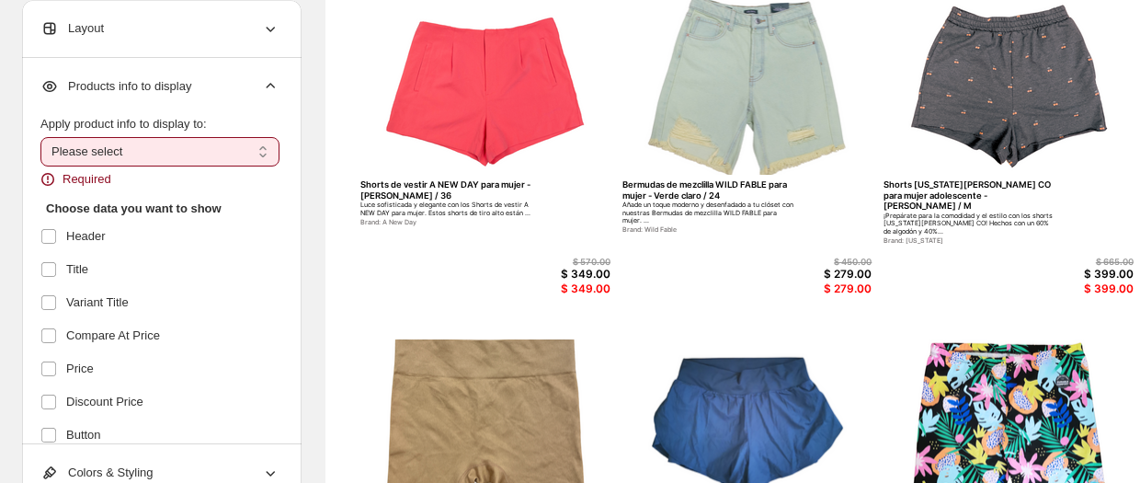
click at [110, 150] on select "**********" at bounding box center [159, 151] width 239 height 29
select select "*********"
click at [40, 137] on select "**********" at bounding box center [159, 151] width 239 height 29
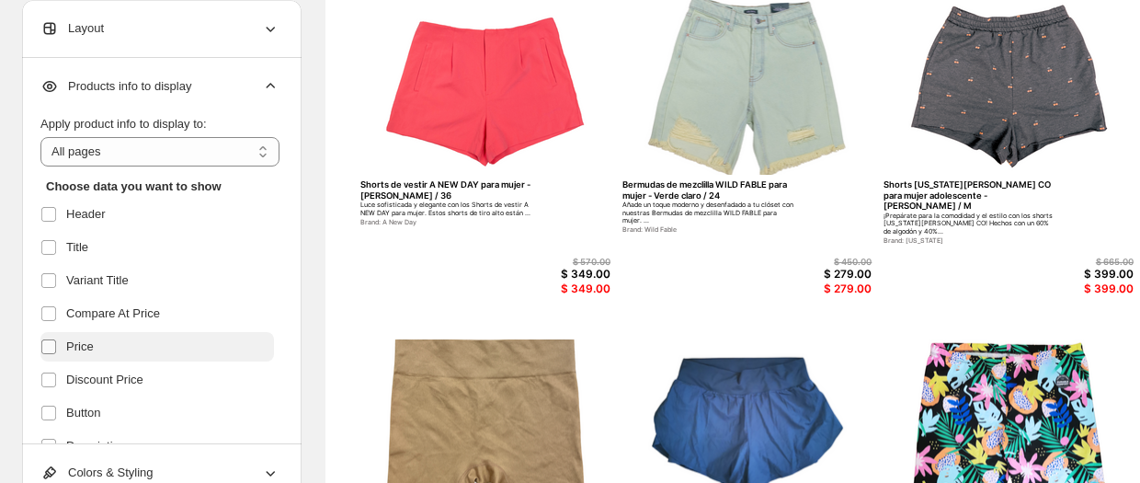
click at [44, 355] on label at bounding box center [52, 347] width 24 height 24
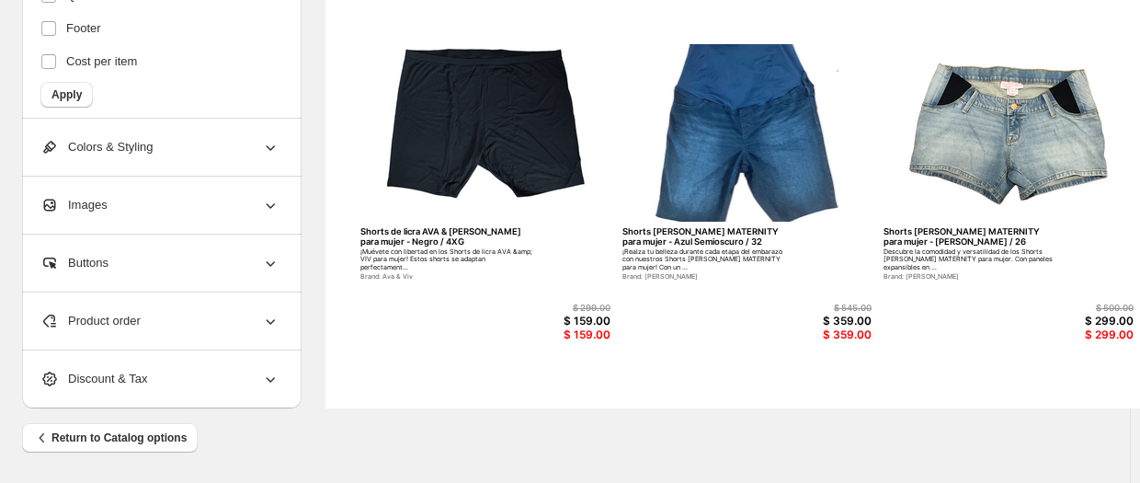
scroll to position [769, 0]
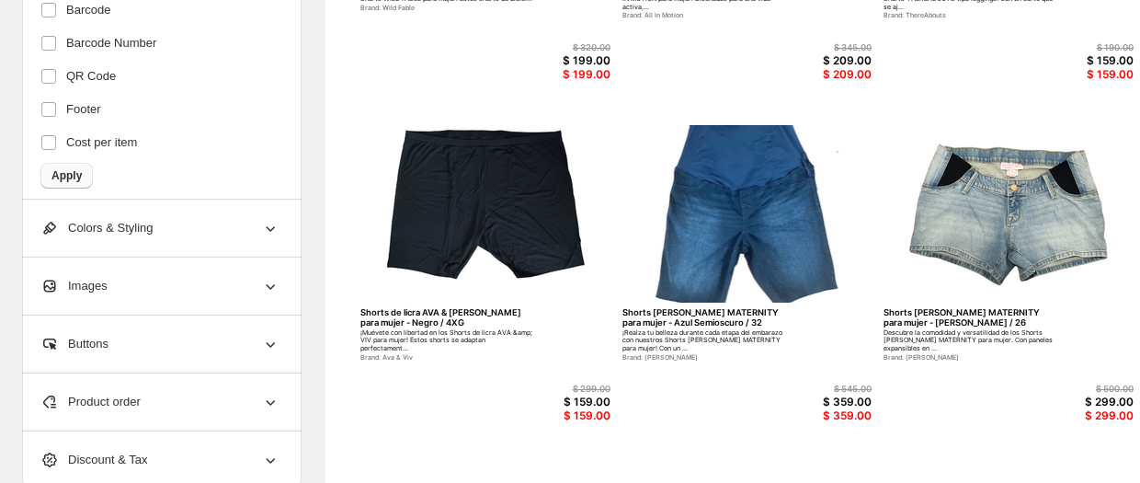
click at [67, 168] on span "Apply" at bounding box center [67, 175] width 30 height 15
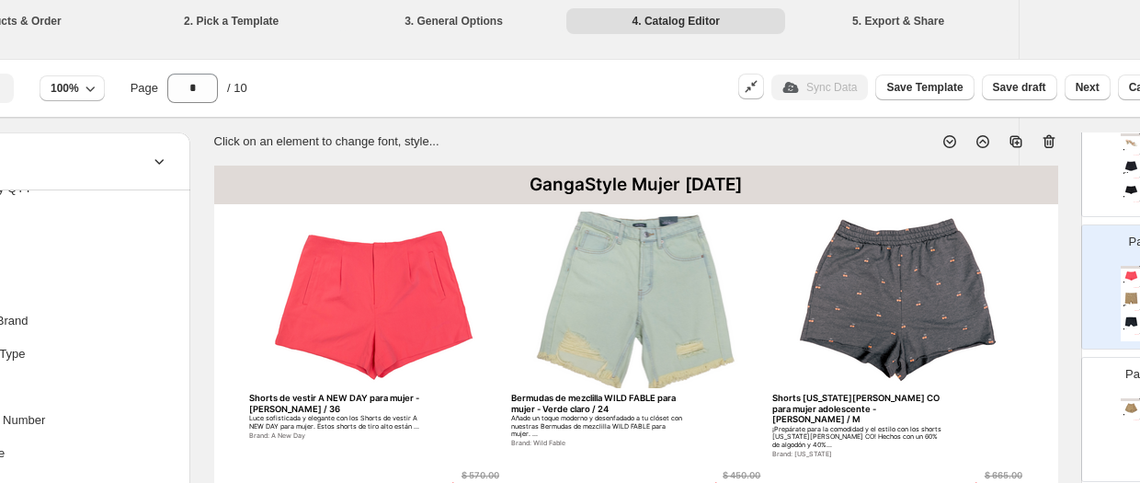
scroll to position [0, 185]
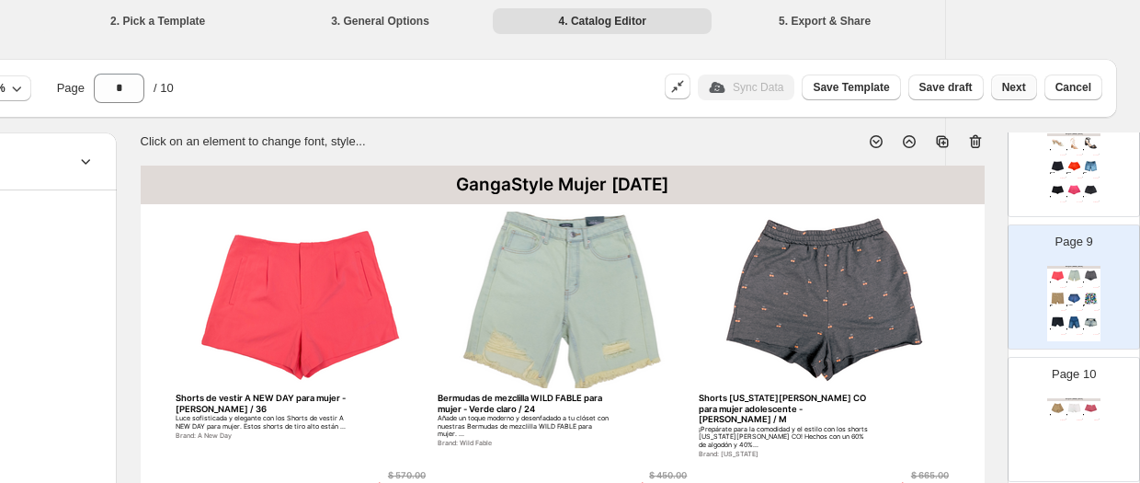
click at [943, 96] on button "Next" at bounding box center [1014, 87] width 46 height 26
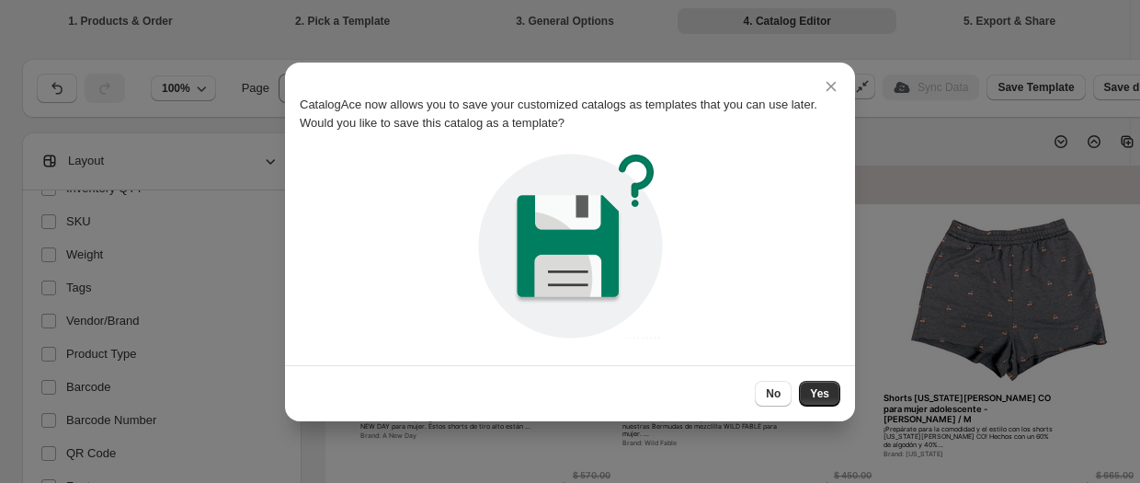
scroll to position [0, 0]
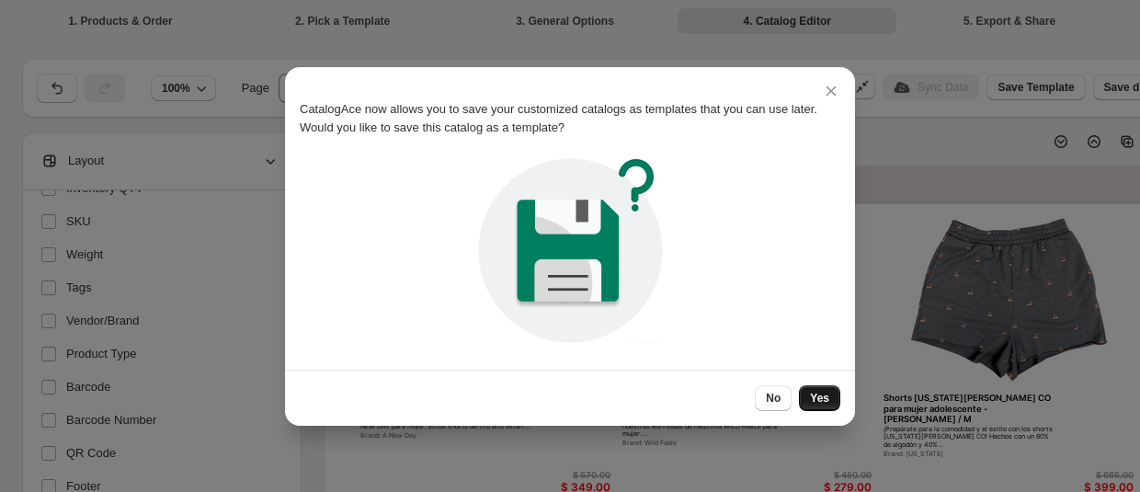
click at [822, 409] on button "Yes" at bounding box center [819, 398] width 41 height 26
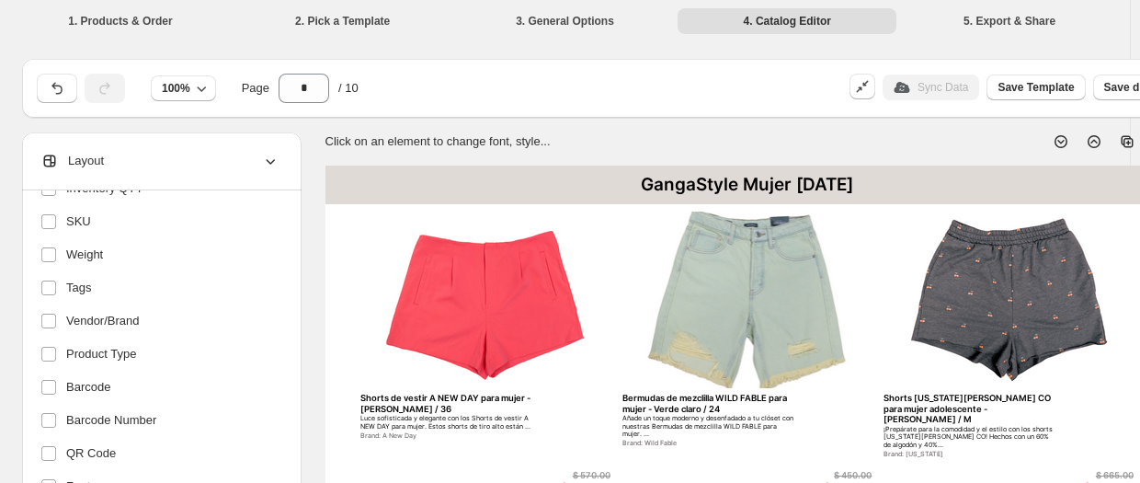
scroll to position [0, 185]
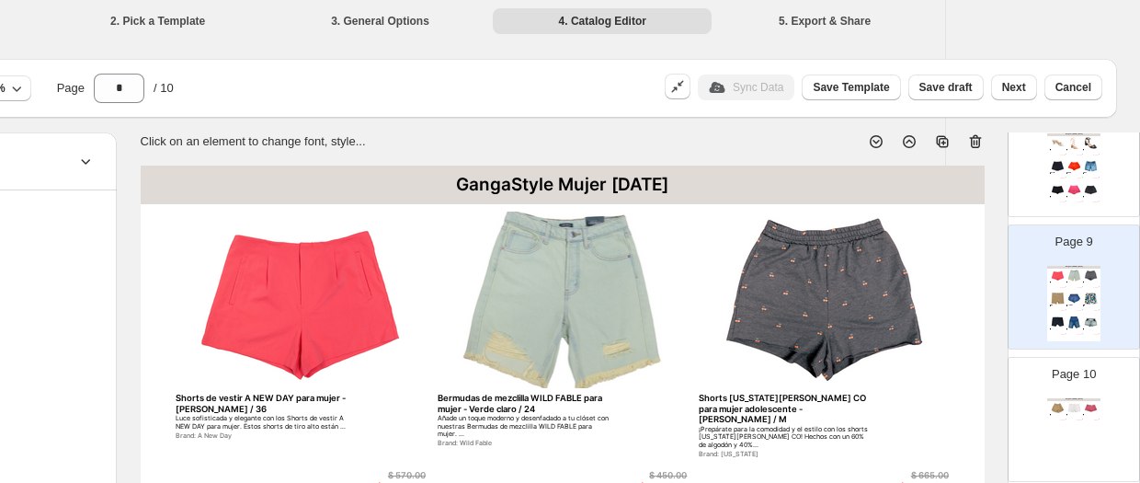
click at [849, 13] on li "5. Export & Share" at bounding box center [825, 20] width 219 height 26
click at [851, 97] on button "Save Template" at bounding box center [851, 87] width 98 height 26
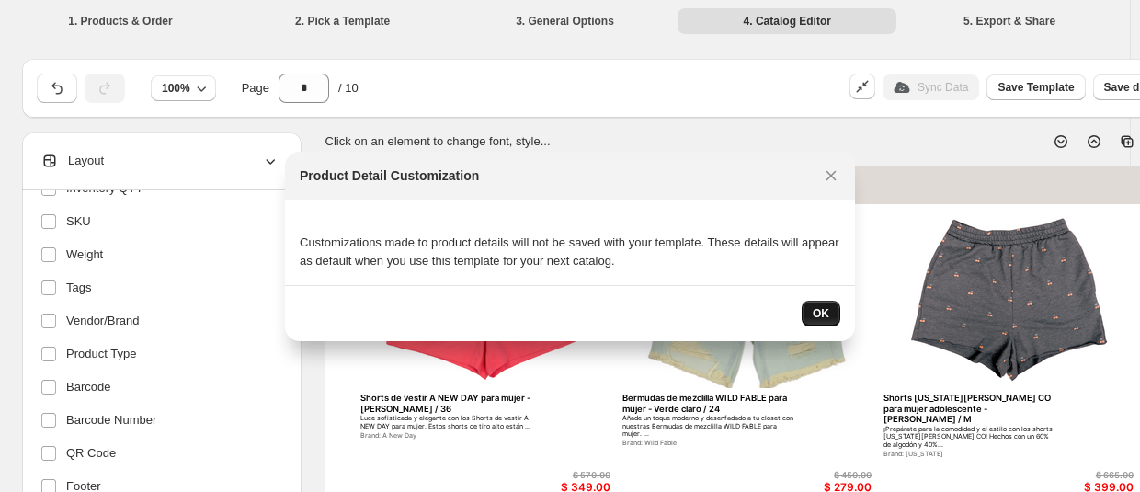
click at [821, 313] on span "OK" at bounding box center [821, 313] width 17 height 15
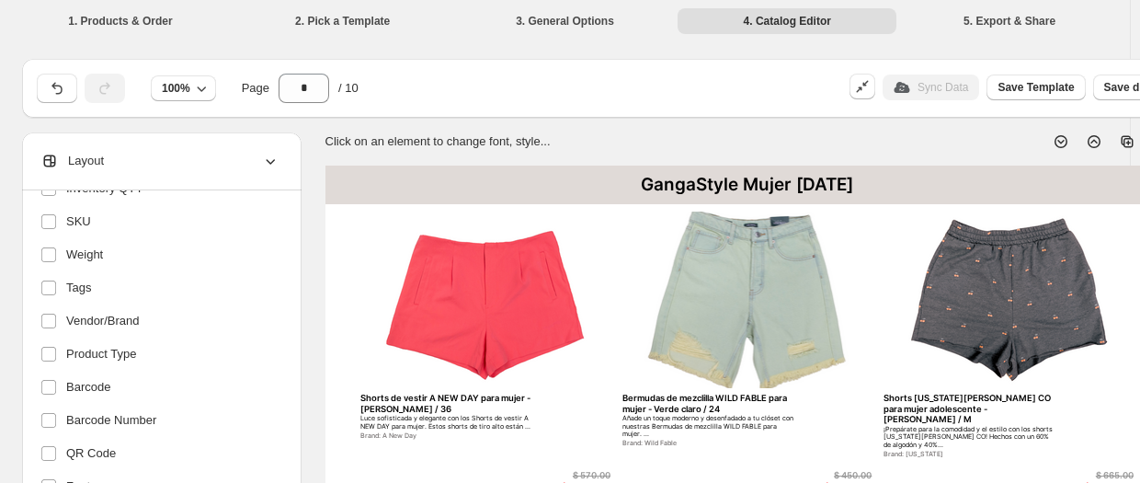
scroll to position [0, 185]
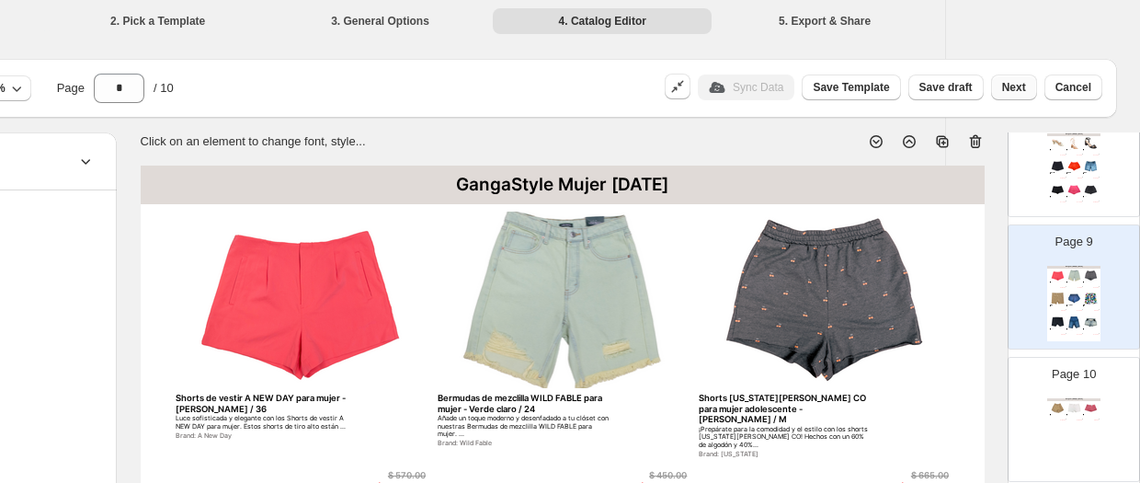
click at [943, 87] on span "Next" at bounding box center [1014, 87] width 24 height 15
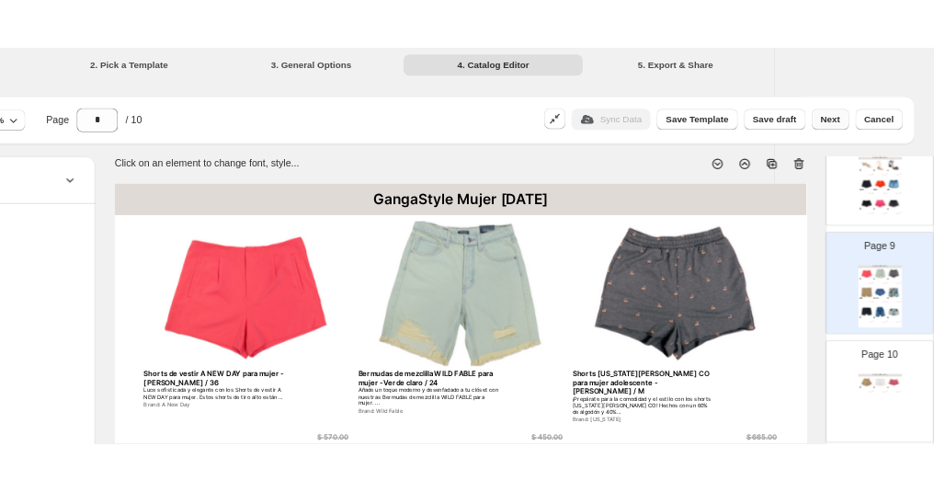
scroll to position [0, 0]
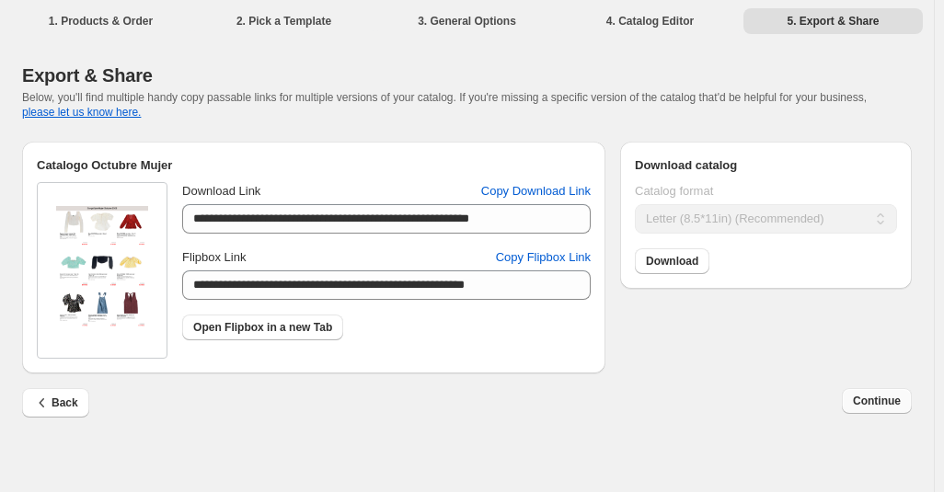
click at [859, 408] on span "Continue" at bounding box center [877, 401] width 48 height 15
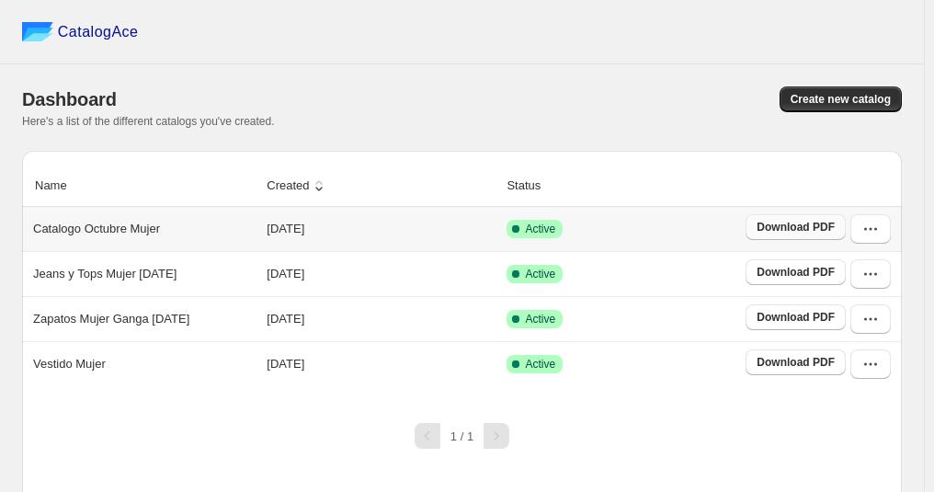
click at [807, 223] on span "Download PDF" at bounding box center [796, 227] width 78 height 15
